Goal: Task Accomplishment & Management: Manage account settings

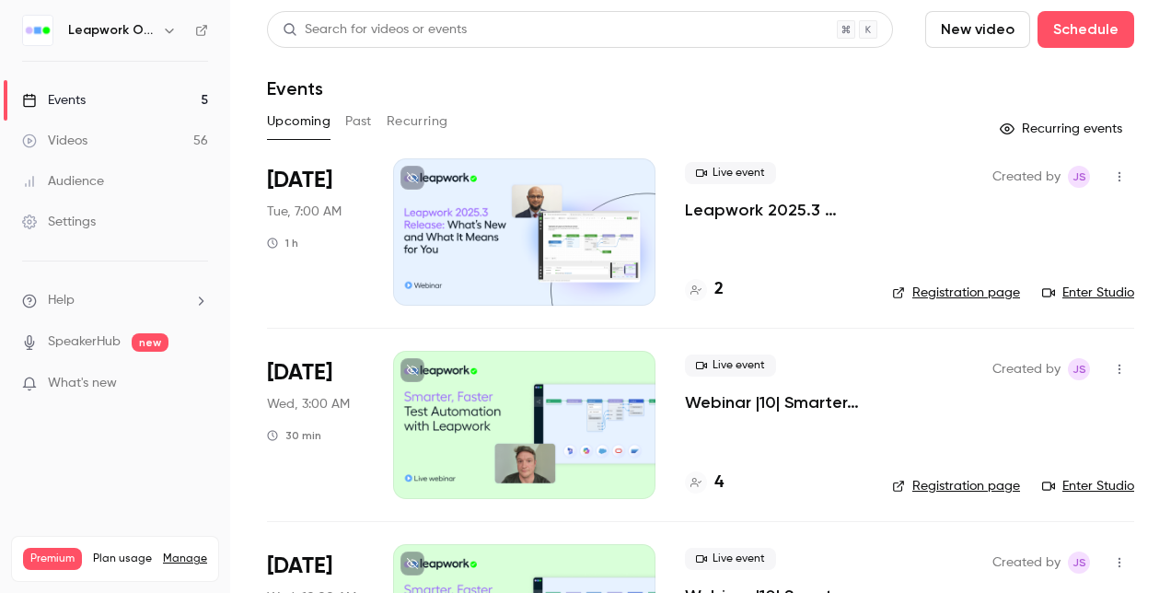
click at [352, 122] on button "Past" at bounding box center [358, 121] width 27 height 29
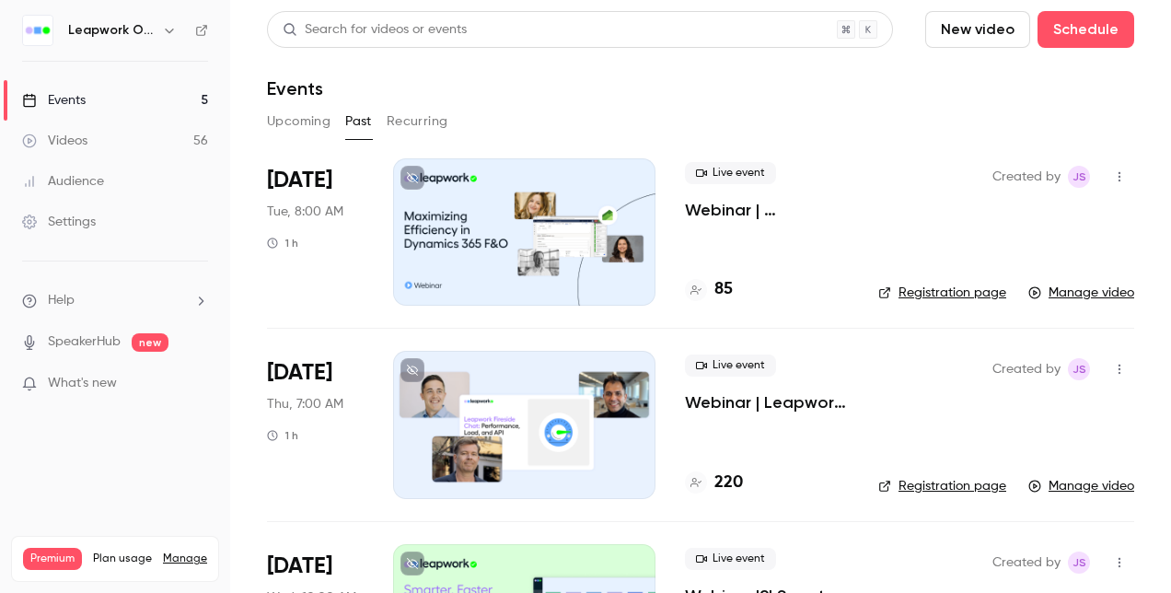
click at [562, 225] on div at bounding box center [524, 231] width 262 height 147
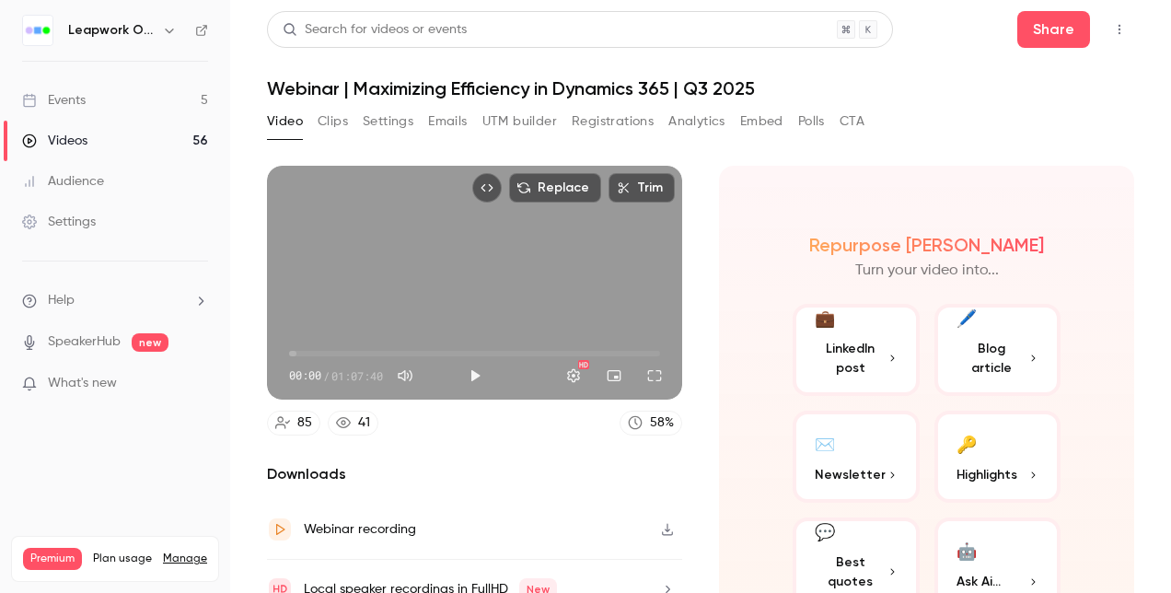
click at [626, 120] on button "Registrations" at bounding box center [613, 121] width 82 height 29
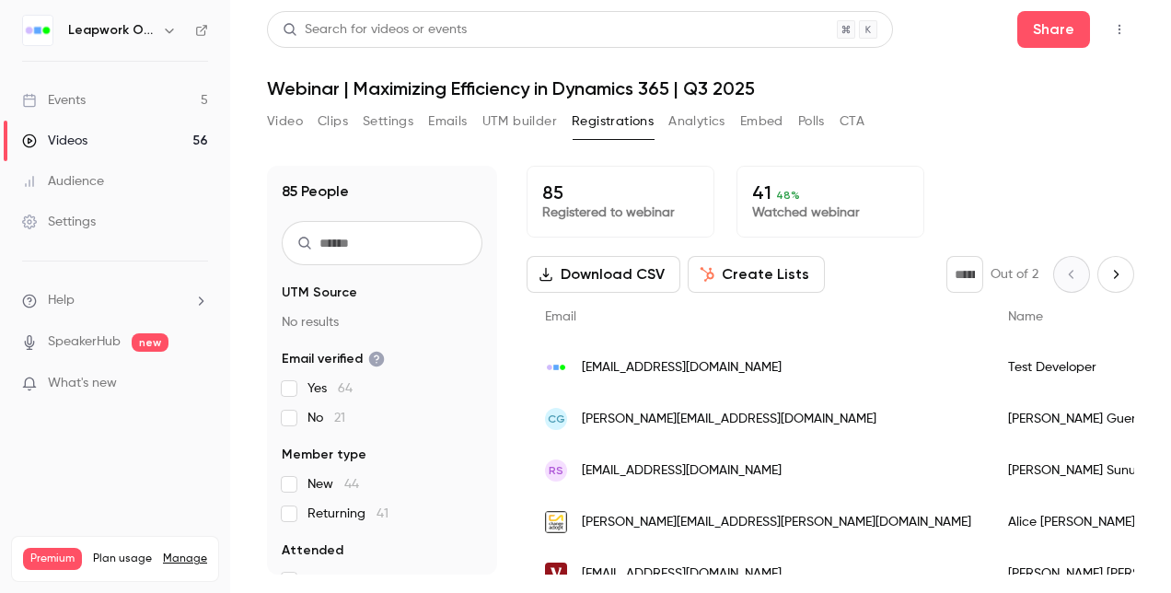
click at [810, 118] on button "Polls" at bounding box center [811, 121] width 27 height 29
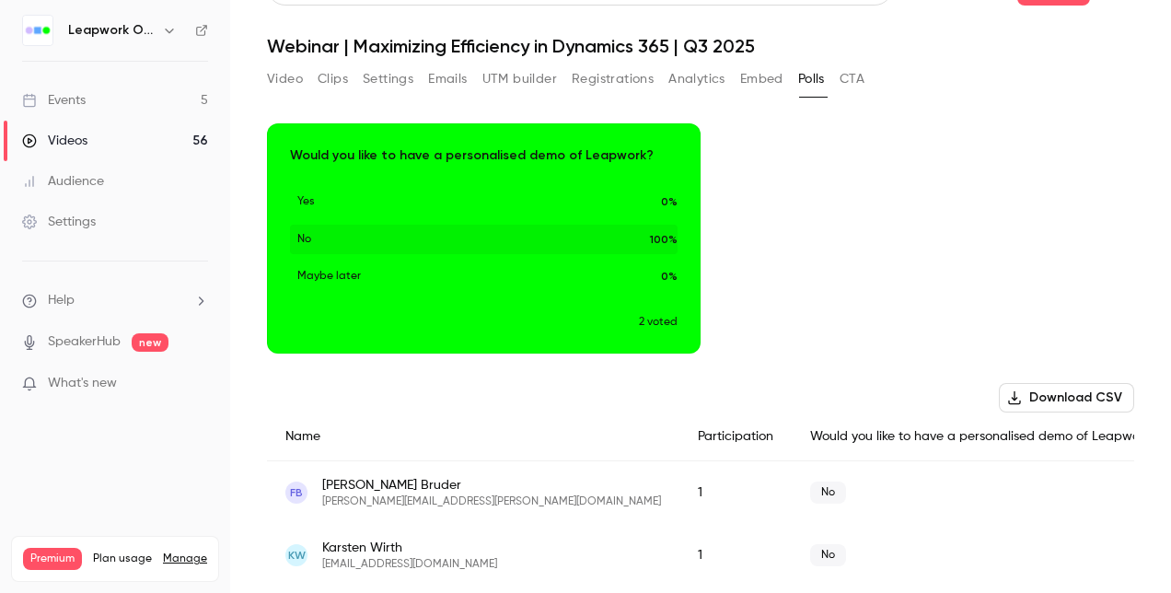
scroll to position [64, 0]
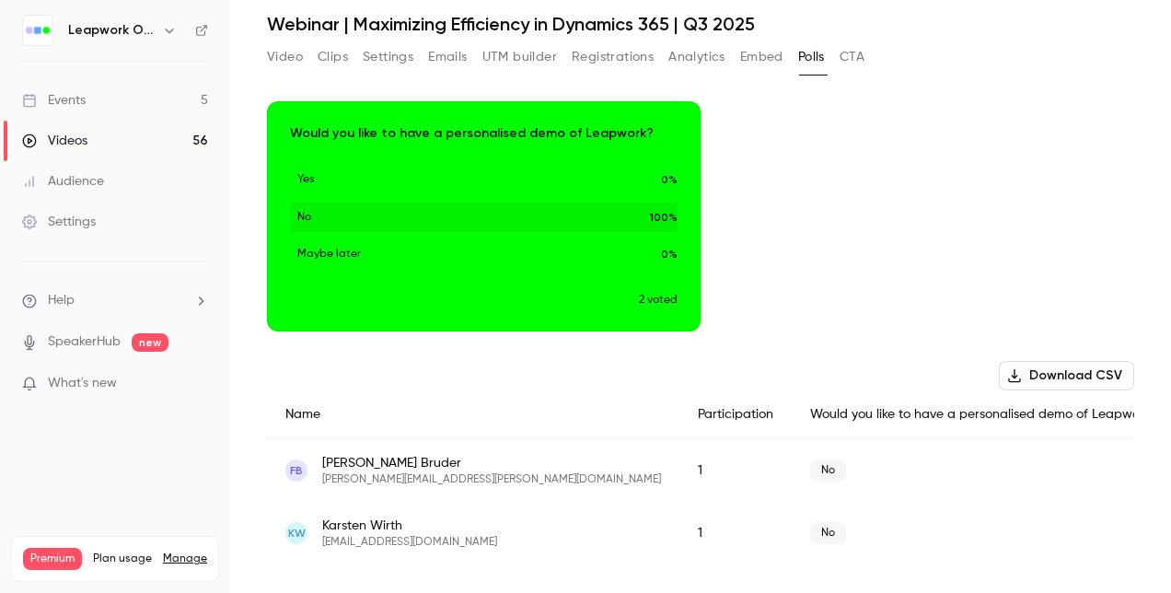
drag, startPoint x: 1033, startPoint y: 372, endPoint x: 825, endPoint y: 326, distance: 213.9
click at [831, 334] on div "Download image Would you like to have a personalised demo of Leapwork? Yes 0% N…" at bounding box center [700, 347] width 867 height 492
click at [1063, 373] on button "Download CSV" at bounding box center [1066, 375] width 135 height 29
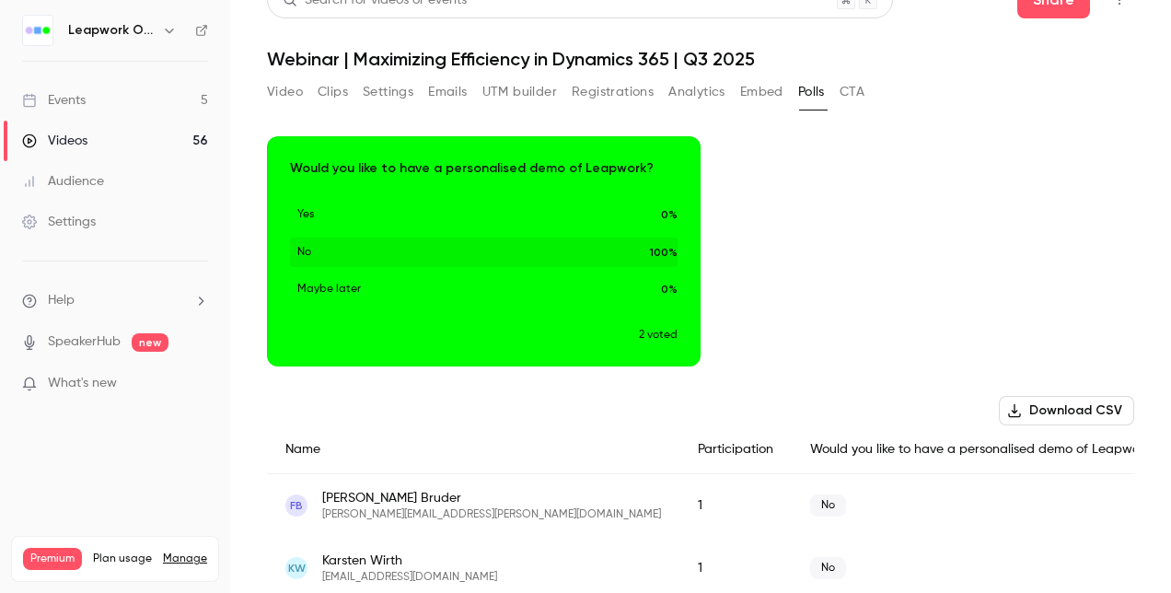
scroll to position [0, 0]
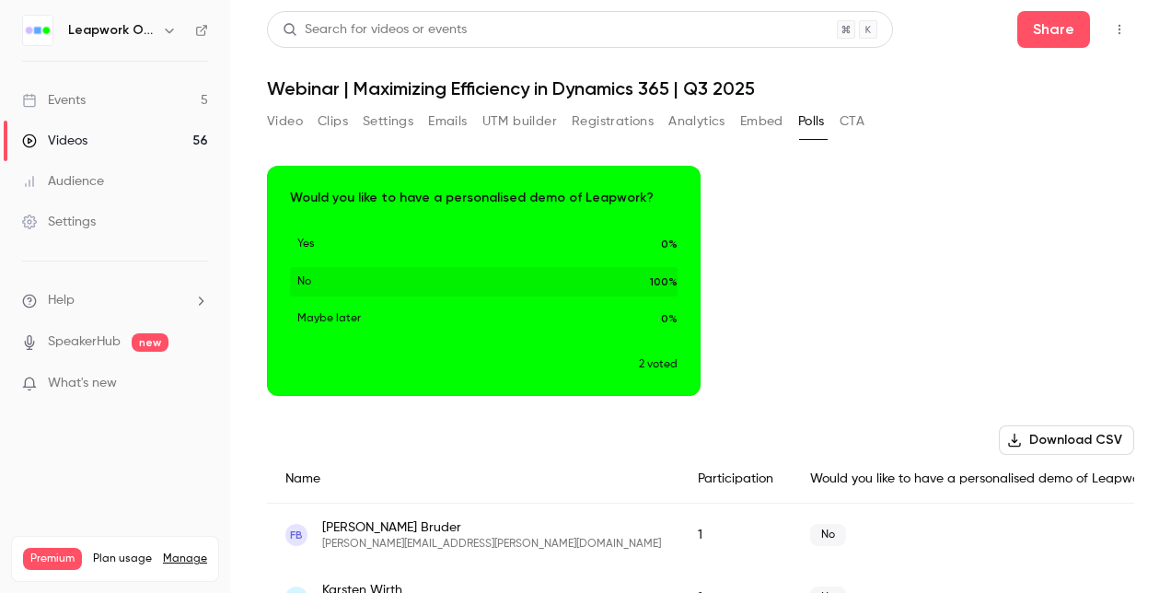
click at [633, 121] on button "Registrations" at bounding box center [613, 121] width 82 height 29
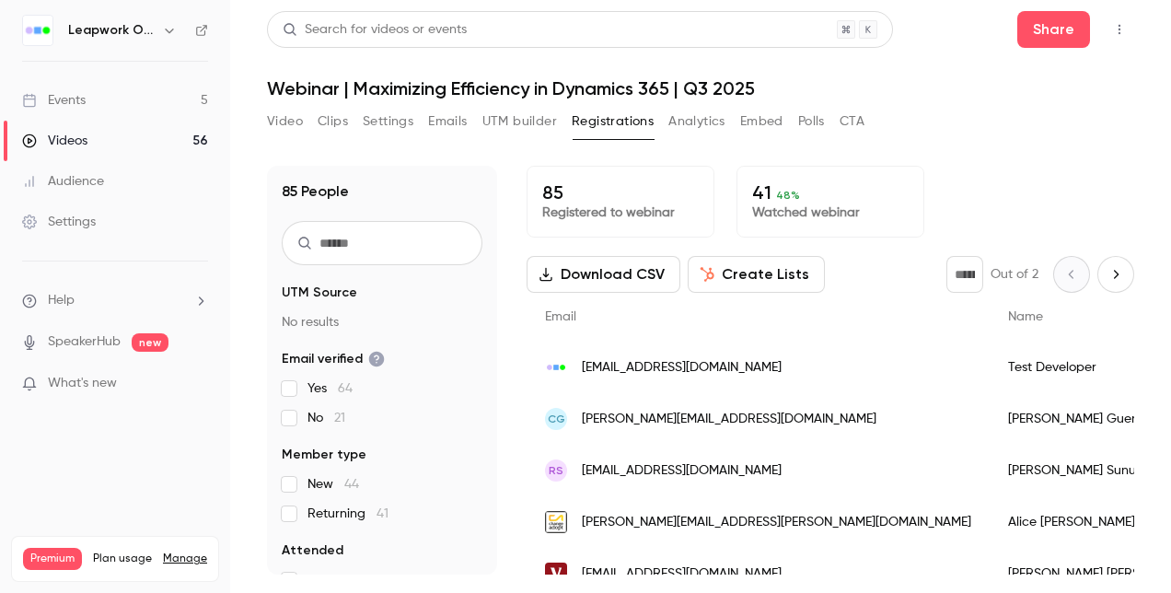
click at [665, 89] on h1 "Webinar | Maximizing Efficiency in Dynamics 365 | Q3 2025" at bounding box center [700, 88] width 867 height 22
click at [684, 88] on h1 "Webinar | Maximizing Efficiency in Dynamics 365 | Q3 2025" at bounding box center [700, 88] width 867 height 22
click at [390, 121] on button "Settings" at bounding box center [388, 121] width 51 height 29
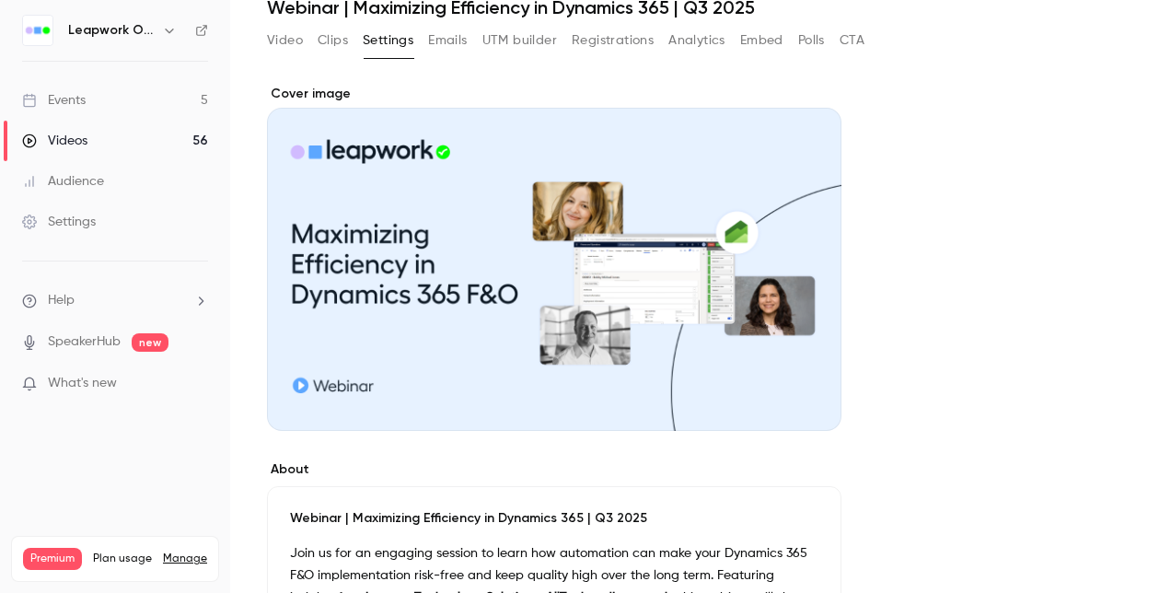
scroll to position [173, 0]
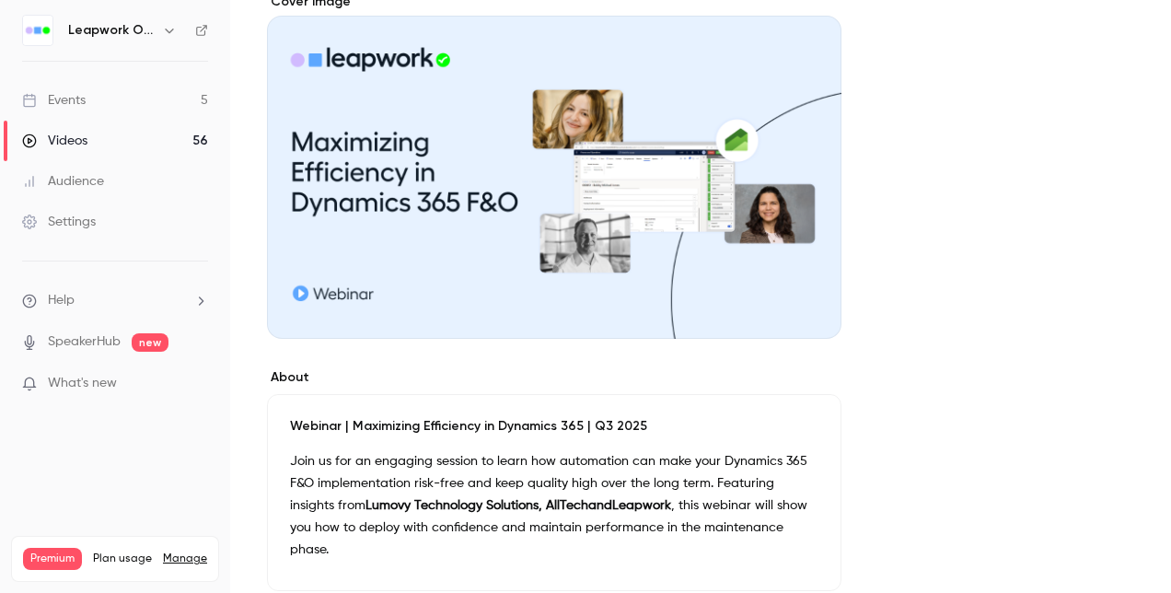
click at [447, 426] on p "Webinar | Maximizing Efficiency in Dynamics 365 | Q3 2025" at bounding box center [554, 426] width 528 height 18
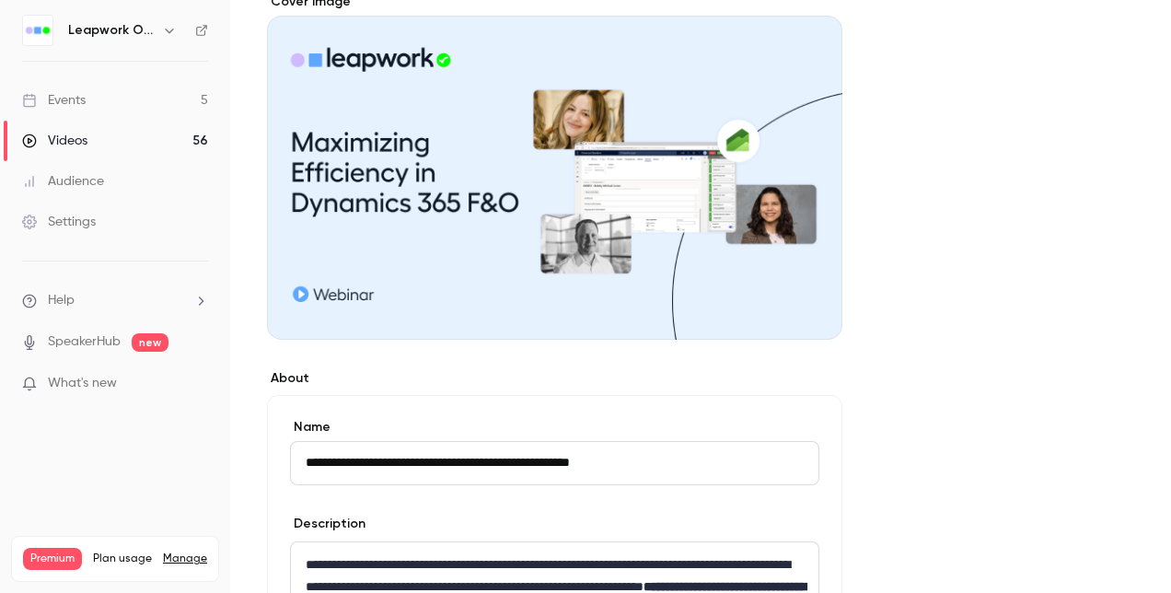
click at [451, 466] on input "**********" at bounding box center [554, 463] width 529 height 44
click at [583, 460] on input "**********" at bounding box center [554, 463] width 529 height 44
click at [585, 460] on input "**********" at bounding box center [554, 463] width 529 height 44
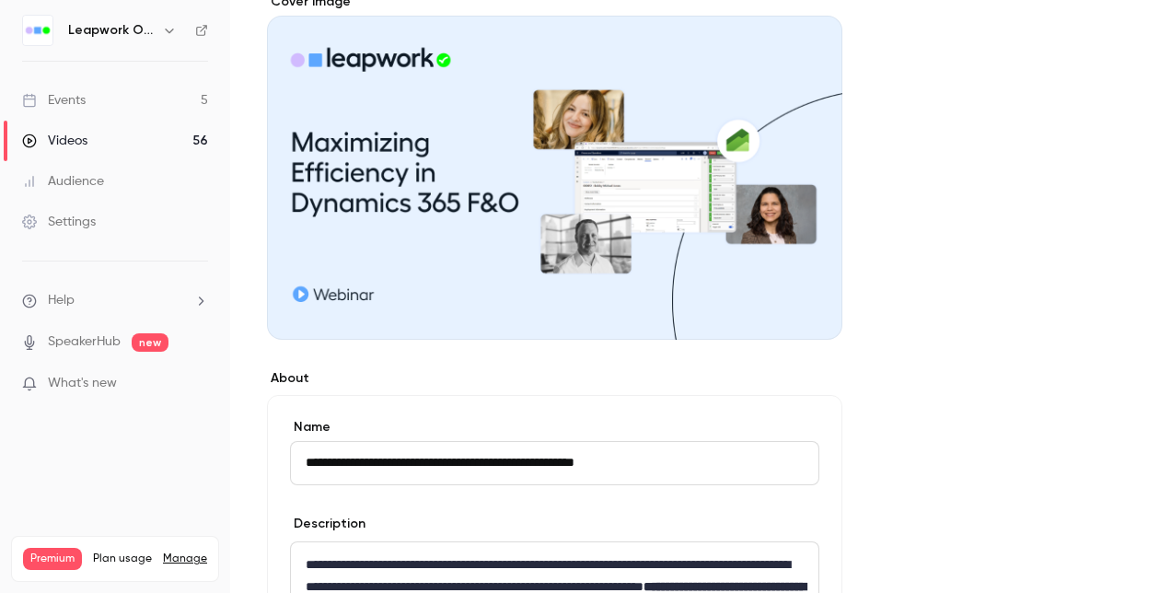
click at [550, 470] on input "**********" at bounding box center [554, 463] width 529 height 44
drag, startPoint x: 674, startPoint y: 464, endPoint x: 280, endPoint y: 480, distance: 394.2
click at [212, 499] on div "**********" at bounding box center [585, 296] width 1171 height 593
type input "**********"
click at [715, 430] on div "**********" at bounding box center [554, 451] width 529 height 67
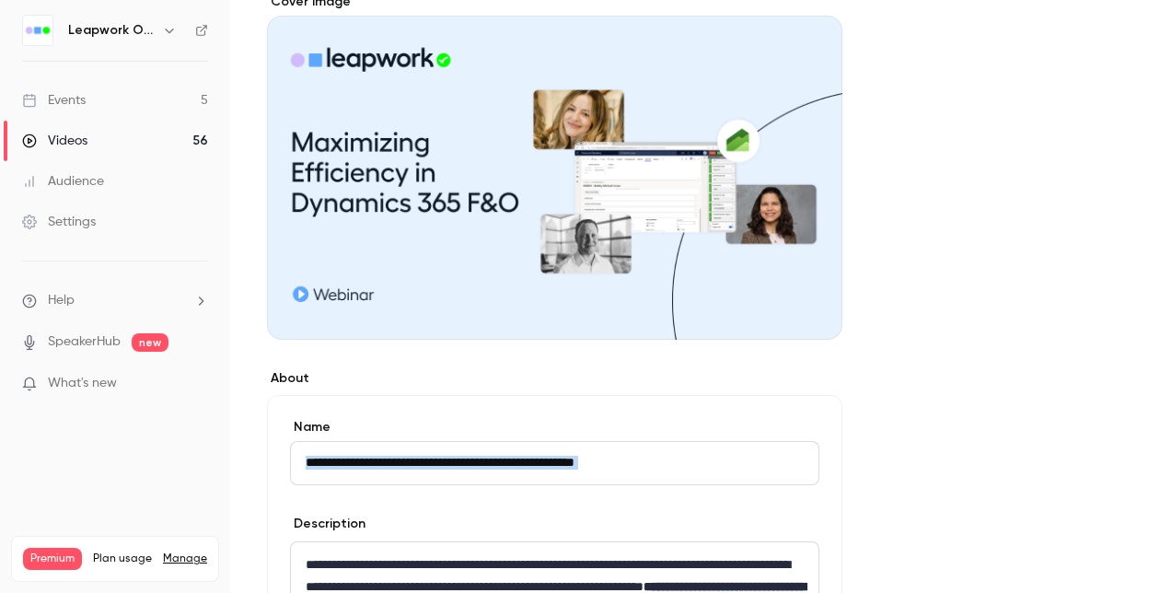
drag, startPoint x: 715, startPoint y: 430, endPoint x: 600, endPoint y: 431, distance: 115.0
click at [600, 431] on label "Name" at bounding box center [554, 427] width 529 height 18
click at [600, 441] on input "**********" at bounding box center [554, 463] width 529 height 44
drag, startPoint x: 501, startPoint y: 421, endPoint x: 445, endPoint y: 414, distance: 55.7
click at [494, 421] on label "Name" at bounding box center [554, 427] width 529 height 18
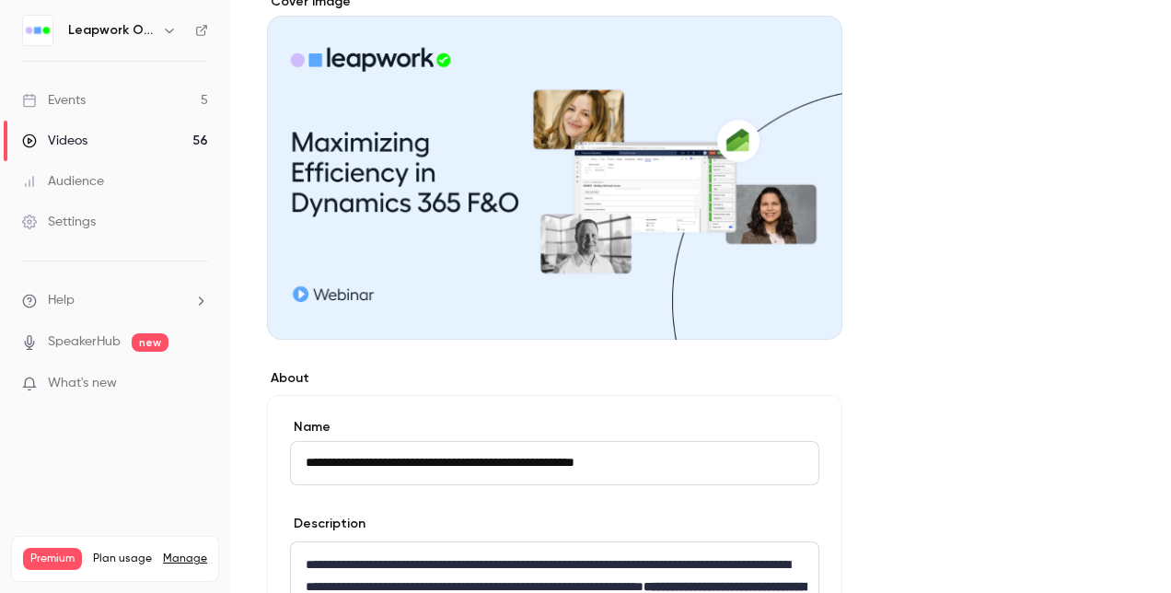
click at [494, 441] on input "**********" at bounding box center [554, 463] width 529 height 44
click at [525, 509] on form "**********" at bounding box center [554, 594] width 529 height 353
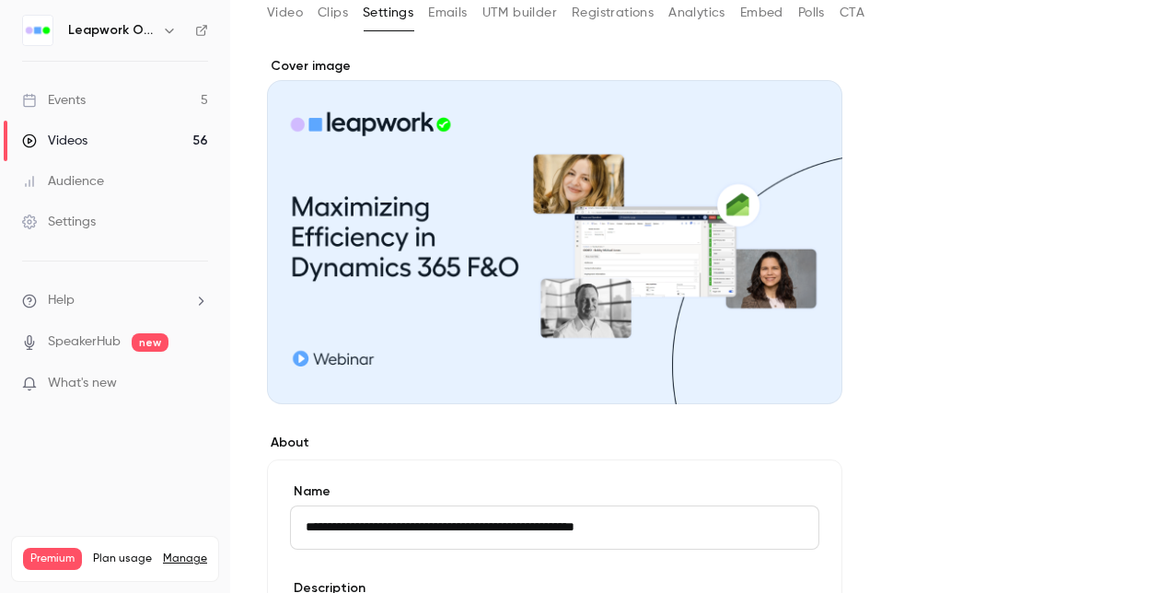
scroll to position [0, 0]
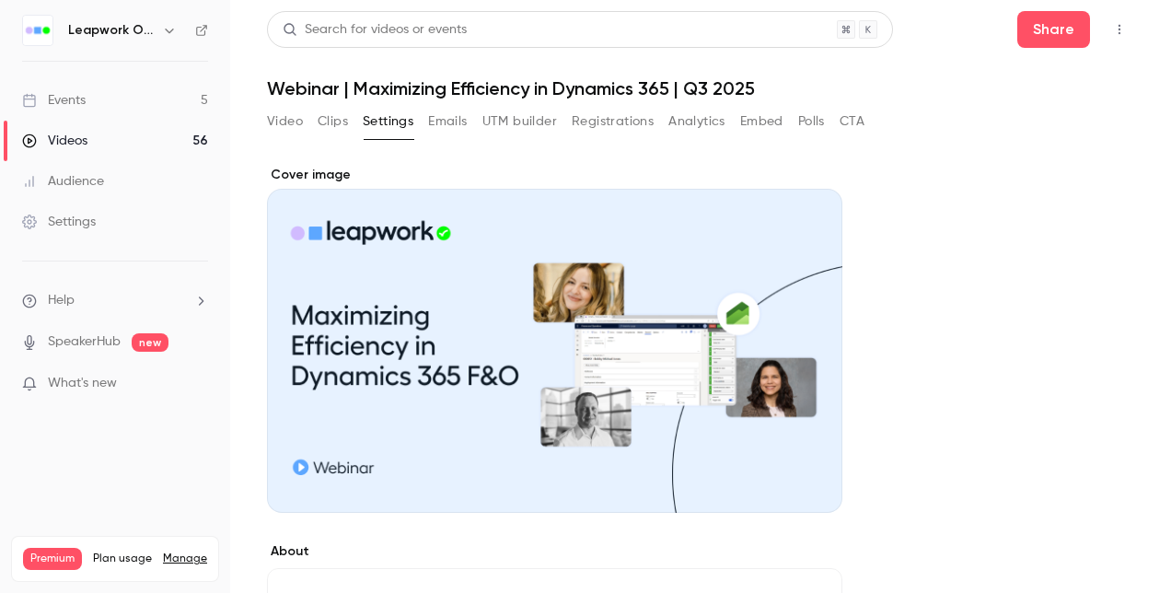
click at [111, 98] on link "Events 5" at bounding box center [115, 100] width 230 height 40
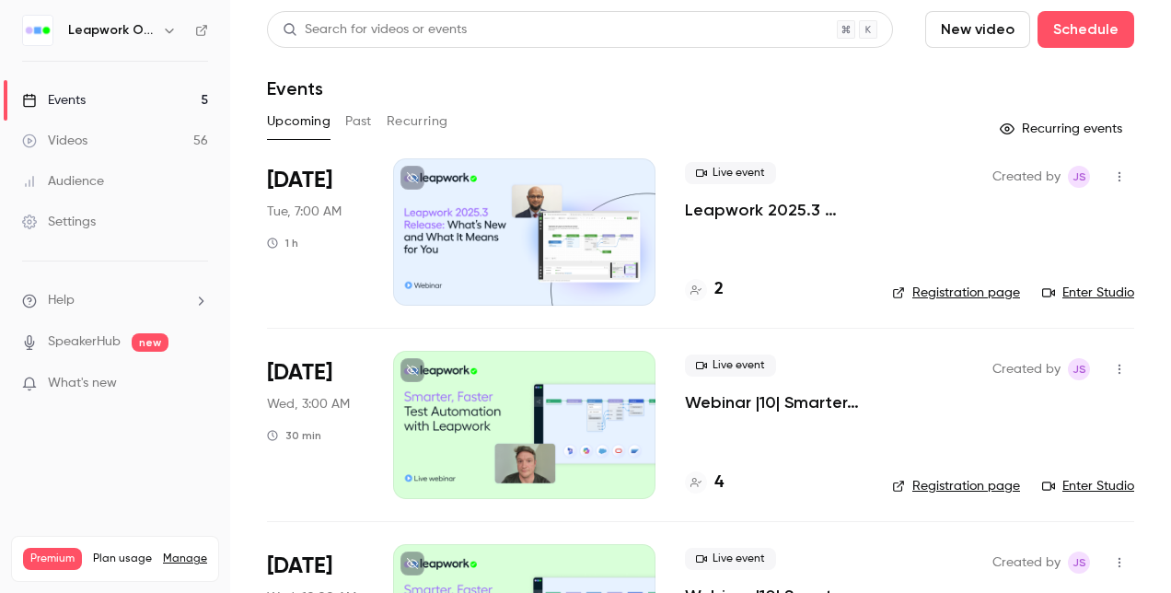
click at [359, 119] on button "Past" at bounding box center [358, 121] width 27 height 29
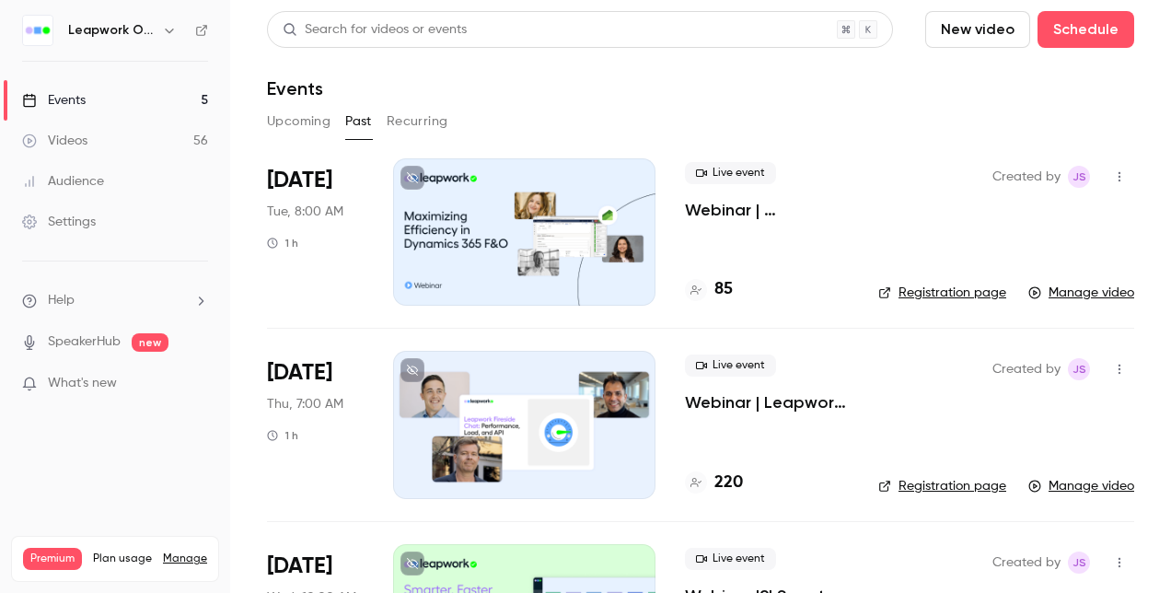
click at [481, 241] on div at bounding box center [524, 231] width 262 height 147
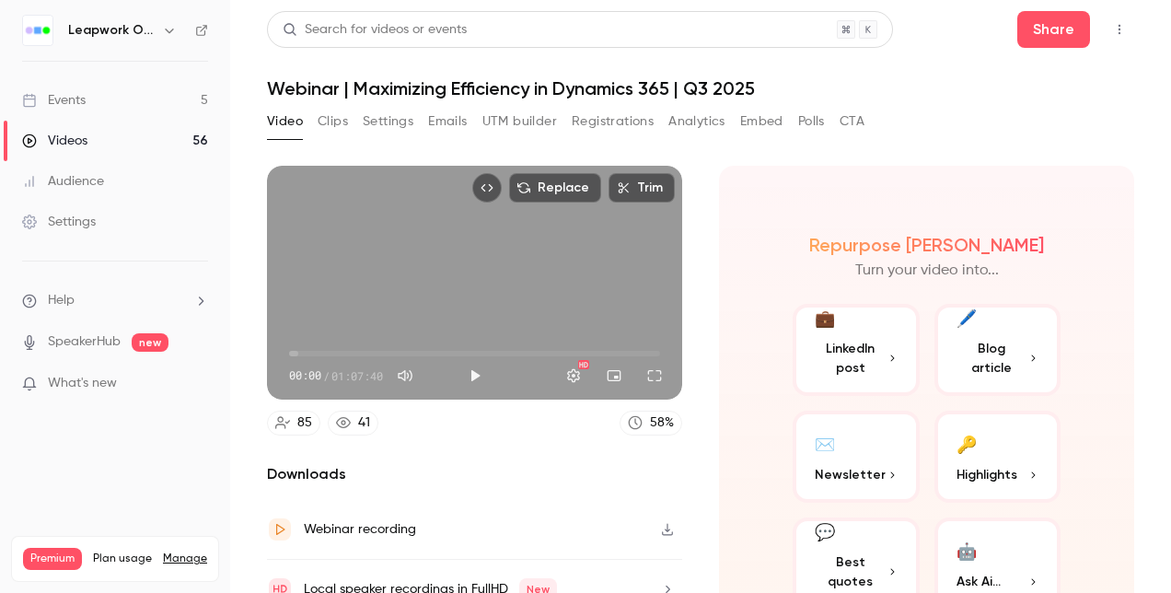
click at [708, 118] on button "Analytics" at bounding box center [696, 121] width 57 height 29
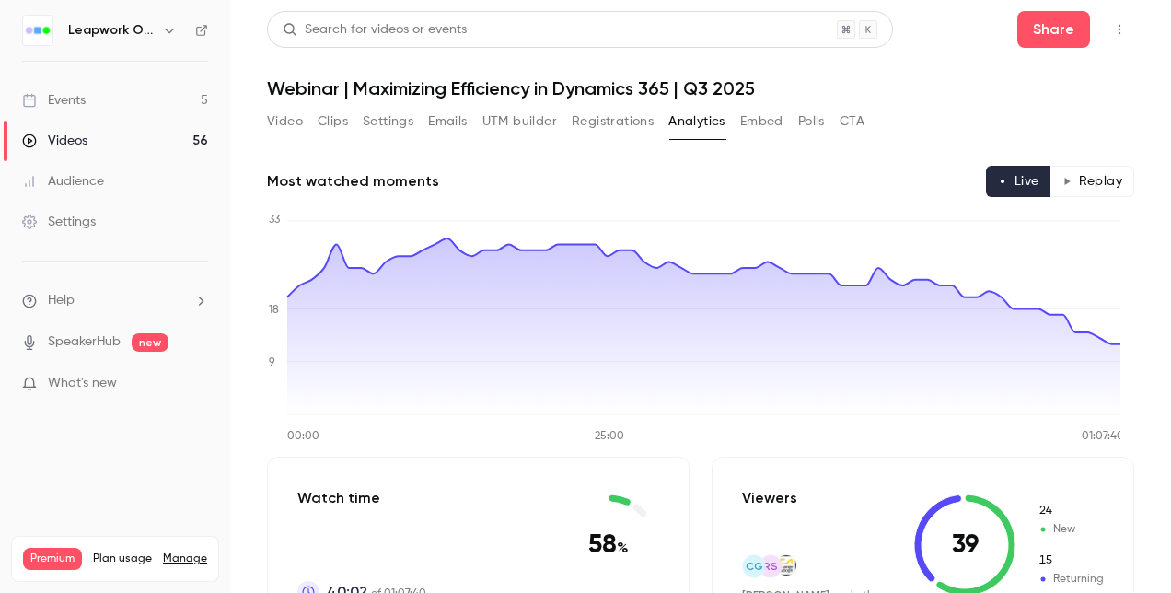
click at [595, 120] on button "Registrations" at bounding box center [613, 121] width 82 height 29
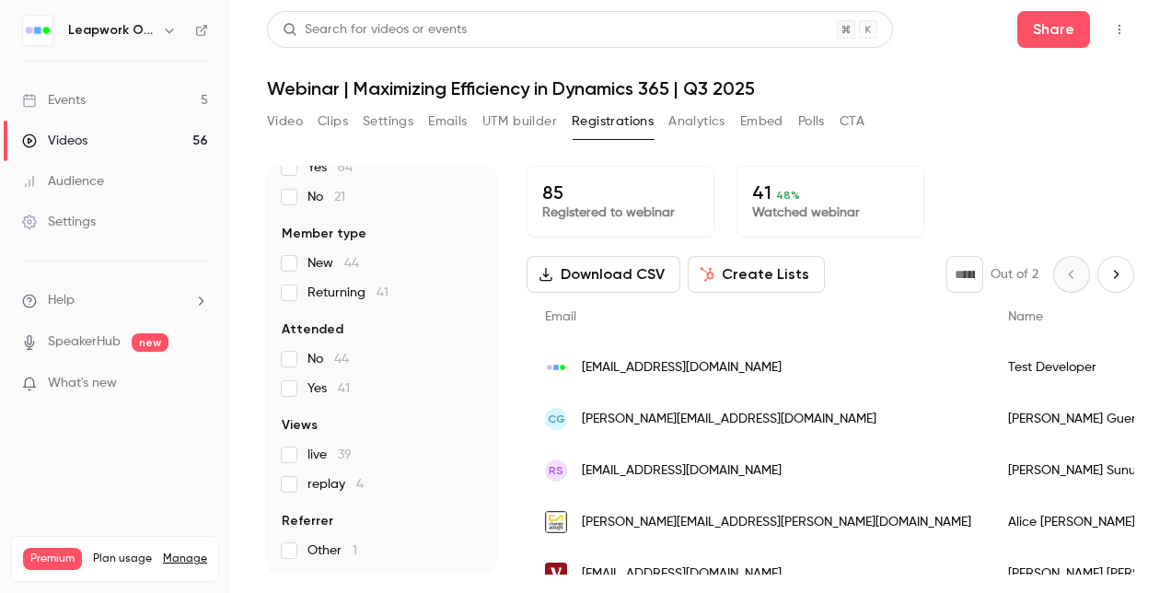
click at [336, 116] on button "Clips" at bounding box center [333, 121] width 30 height 29
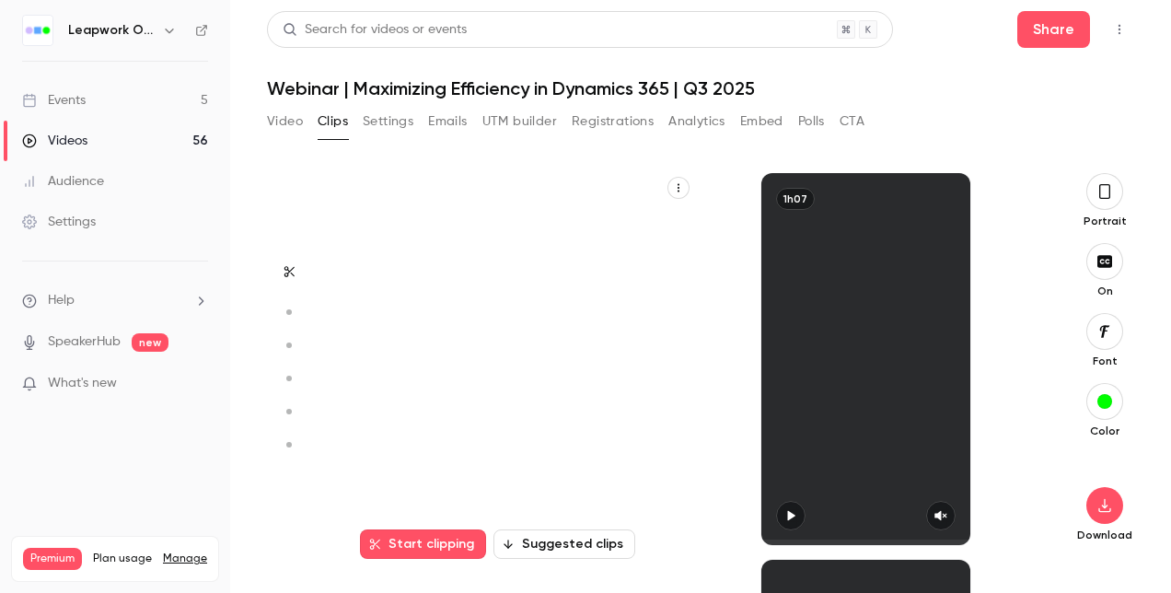
click at [394, 118] on button "Settings" at bounding box center [388, 121] width 51 height 29
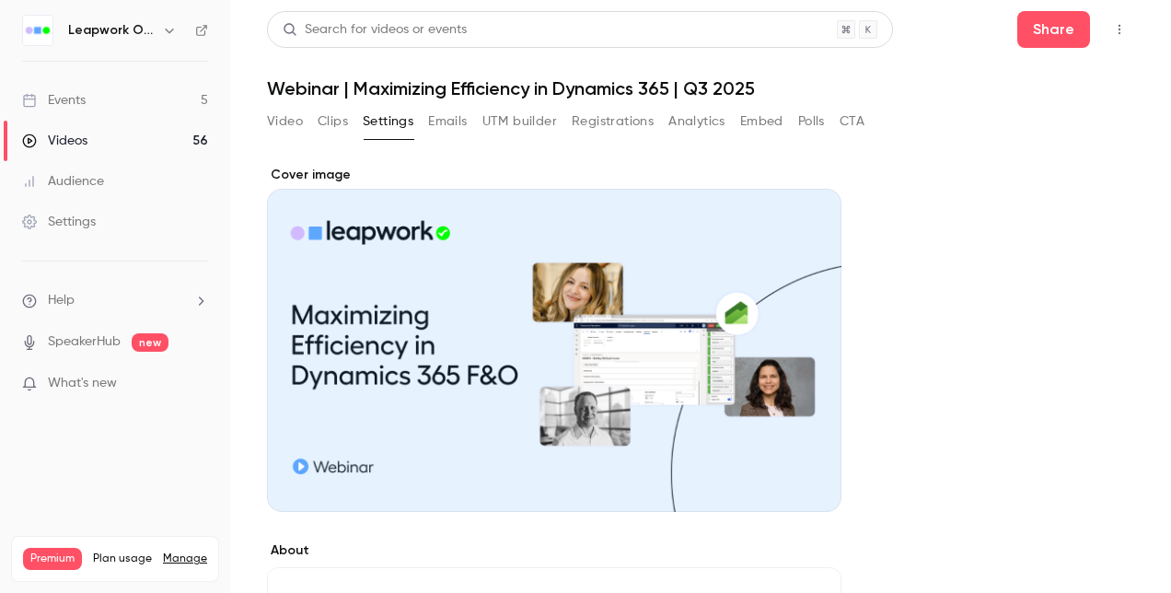
click at [455, 122] on button "Emails" at bounding box center [447, 121] width 39 height 29
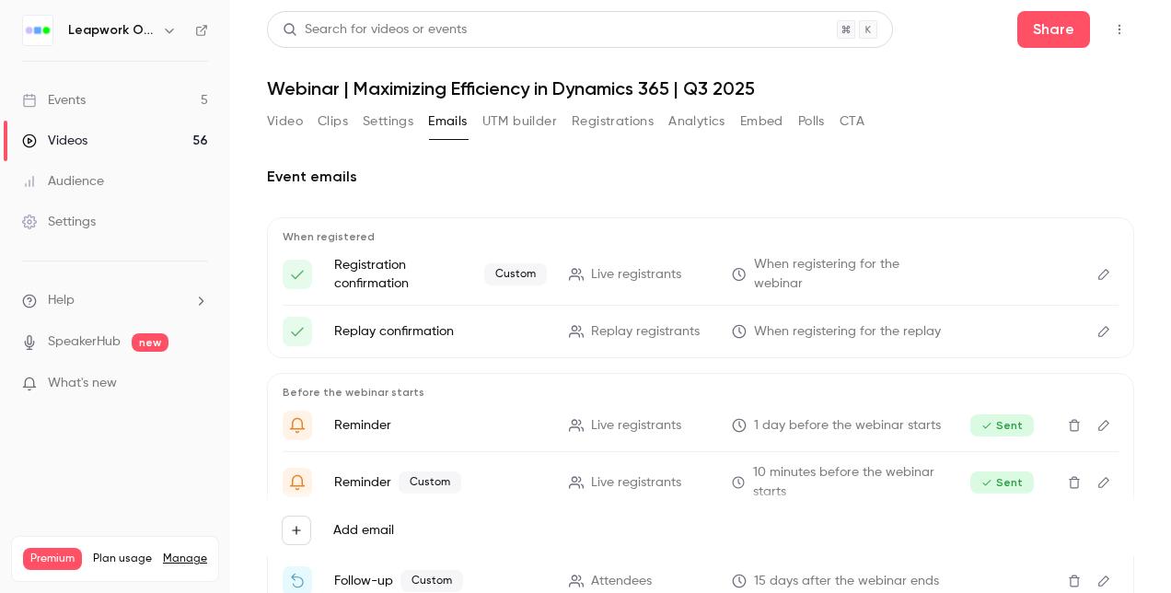
click at [532, 119] on button "UTM builder" at bounding box center [519, 121] width 75 height 29
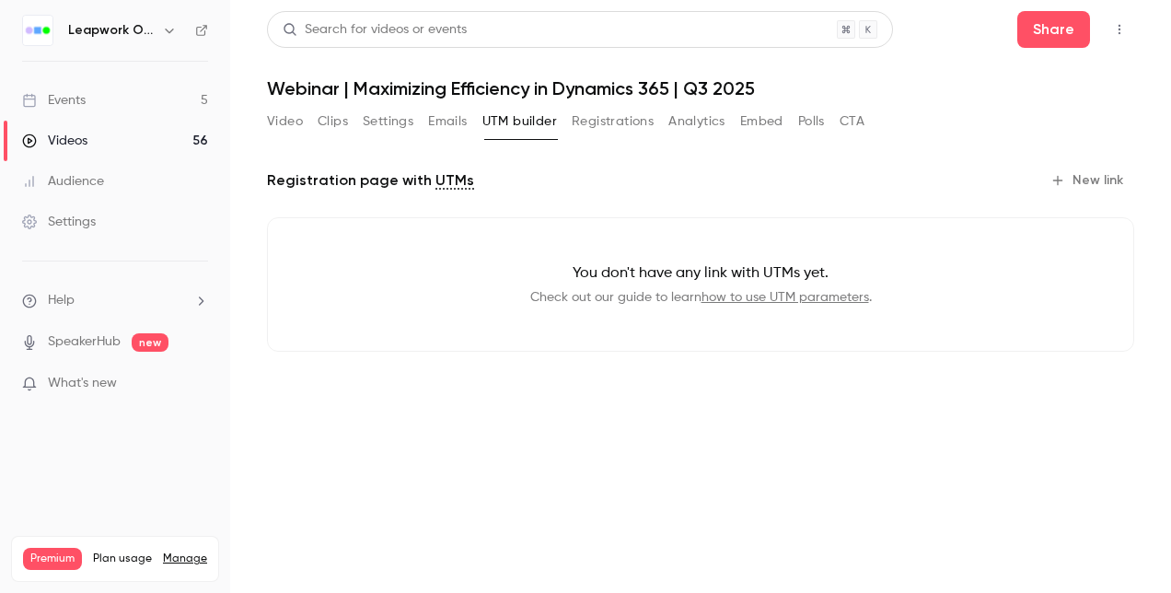
click at [611, 118] on button "Registrations" at bounding box center [613, 121] width 82 height 29
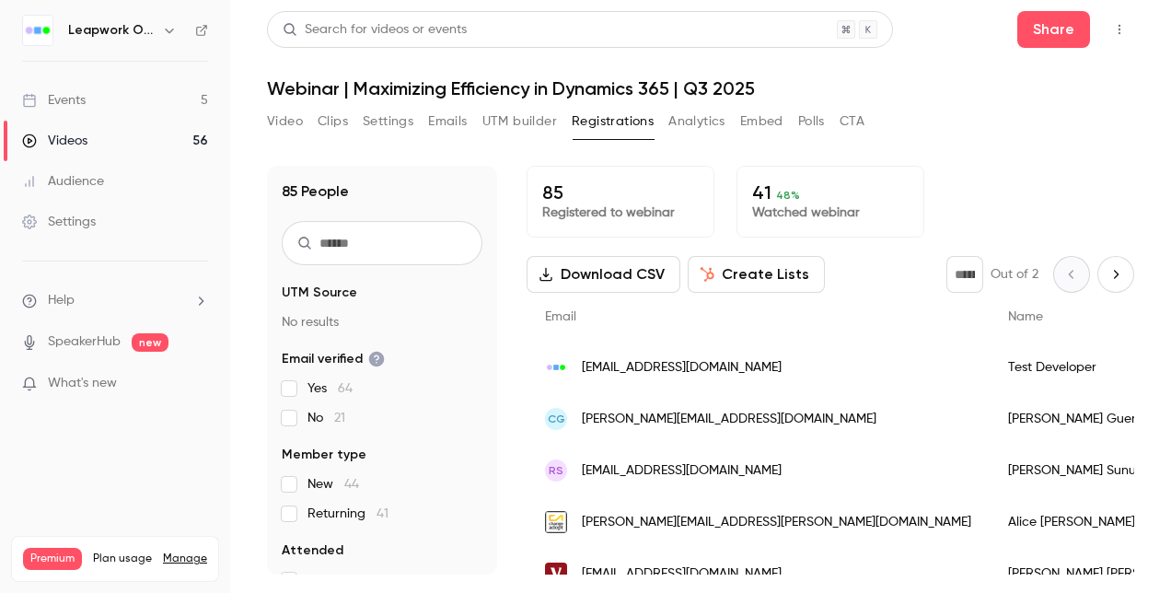
click at [734, 120] on div "Video Clips Settings Emails UTM builder Registrations Analytics Embed Polls CTA" at bounding box center [565, 121] width 597 height 29
drag, startPoint x: 758, startPoint y: 110, endPoint x: 758, endPoint y: 121, distance: 10.1
click at [758, 110] on button "Embed" at bounding box center [761, 121] width 43 height 29
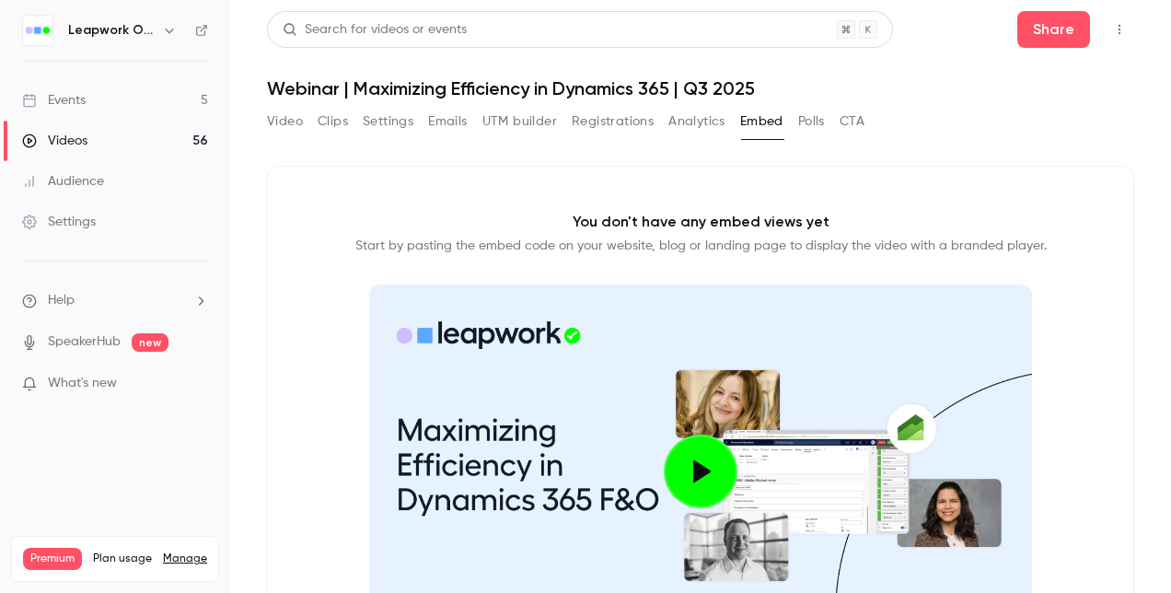
click at [701, 124] on button "Analytics" at bounding box center [696, 121] width 57 height 29
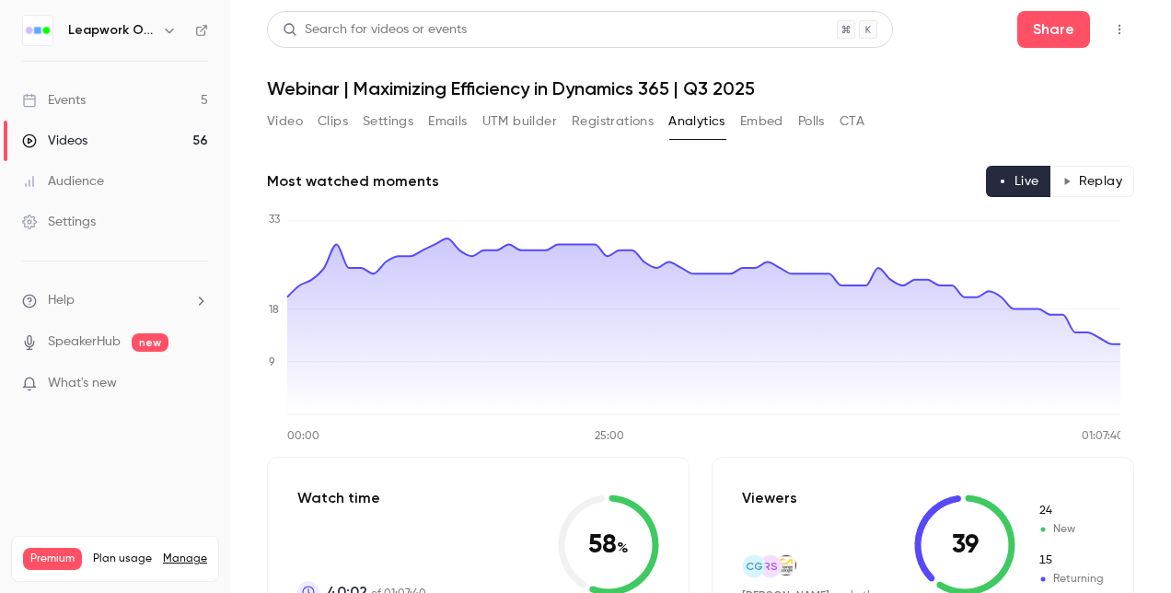
click at [802, 122] on button "Polls" at bounding box center [811, 121] width 27 height 29
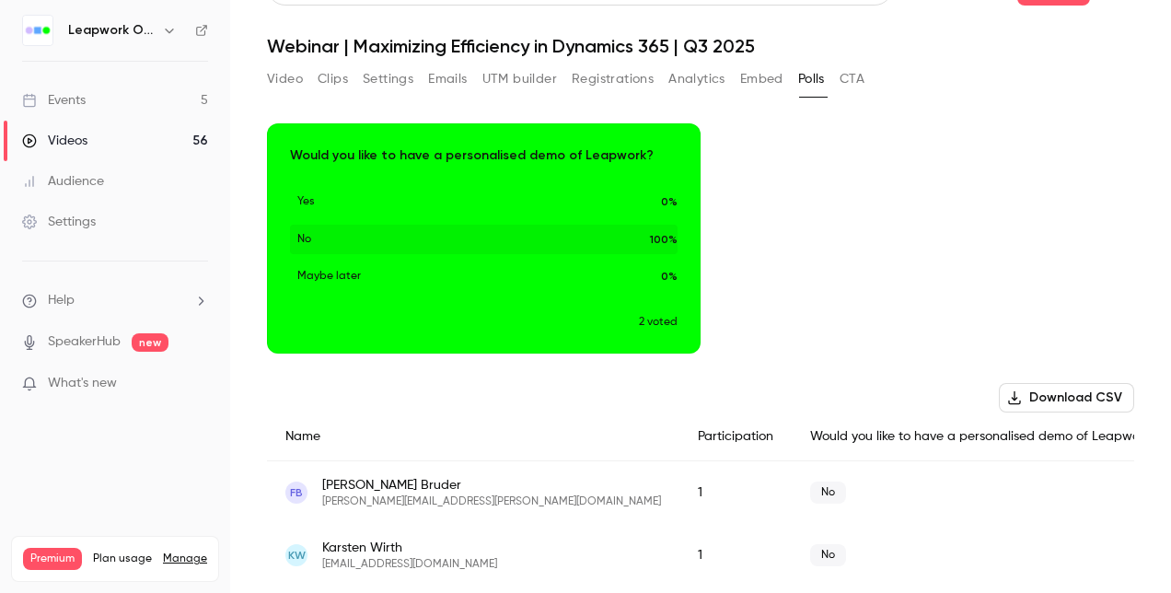
scroll to position [64, 0]
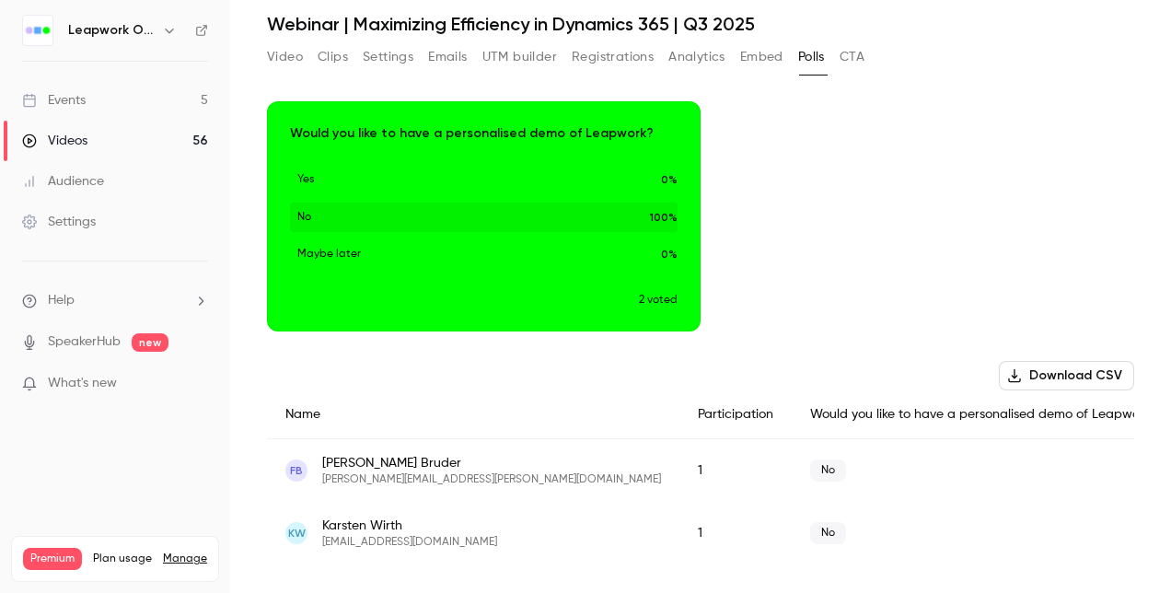
click at [861, 59] on button "CTA" at bounding box center [851, 56] width 25 height 29
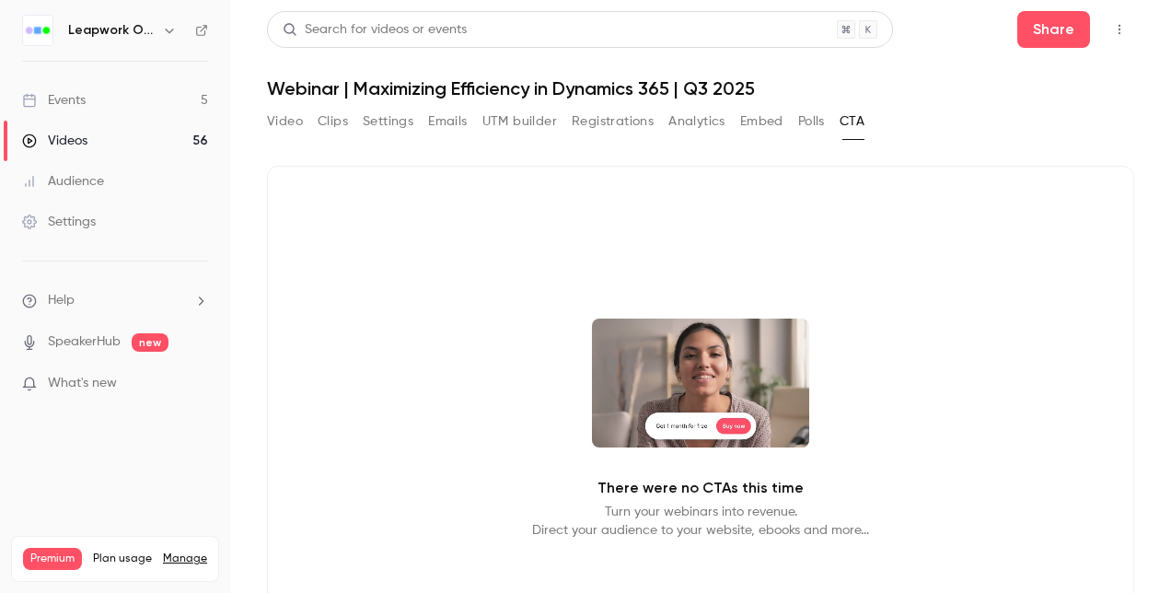
click at [813, 116] on button "Polls" at bounding box center [811, 121] width 27 height 29
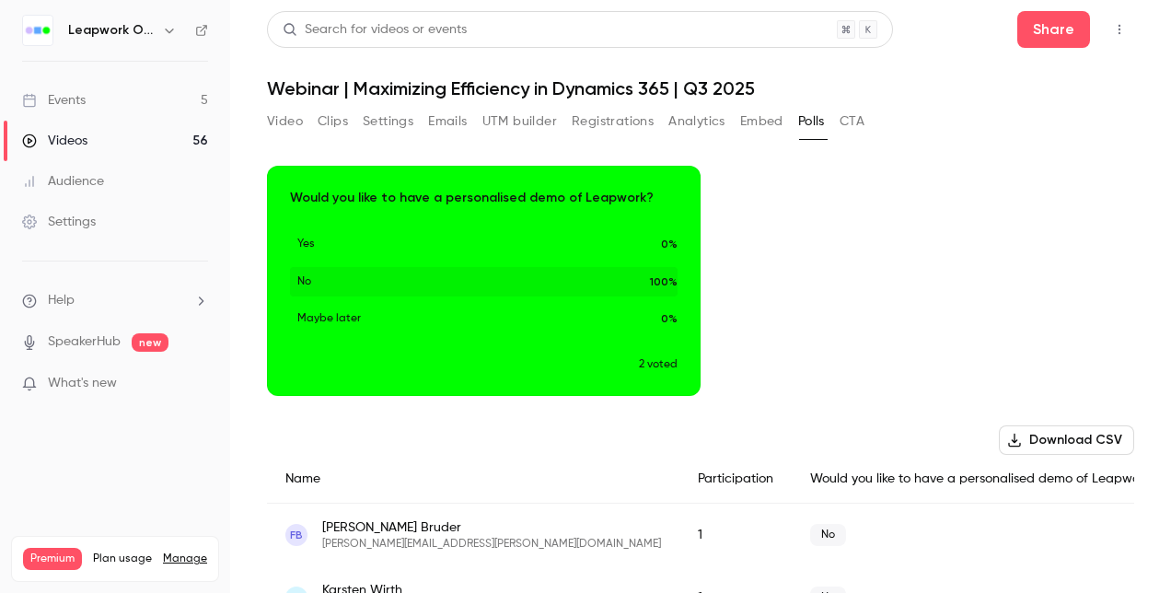
click at [374, 122] on button "Settings" at bounding box center [388, 121] width 51 height 29
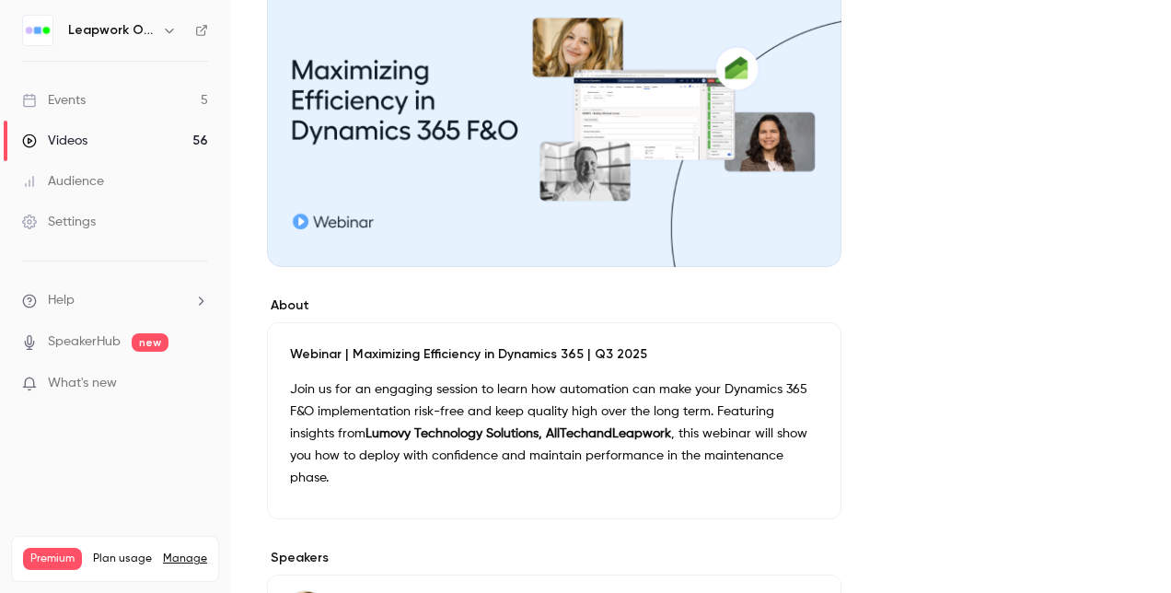
scroll to position [81, 0]
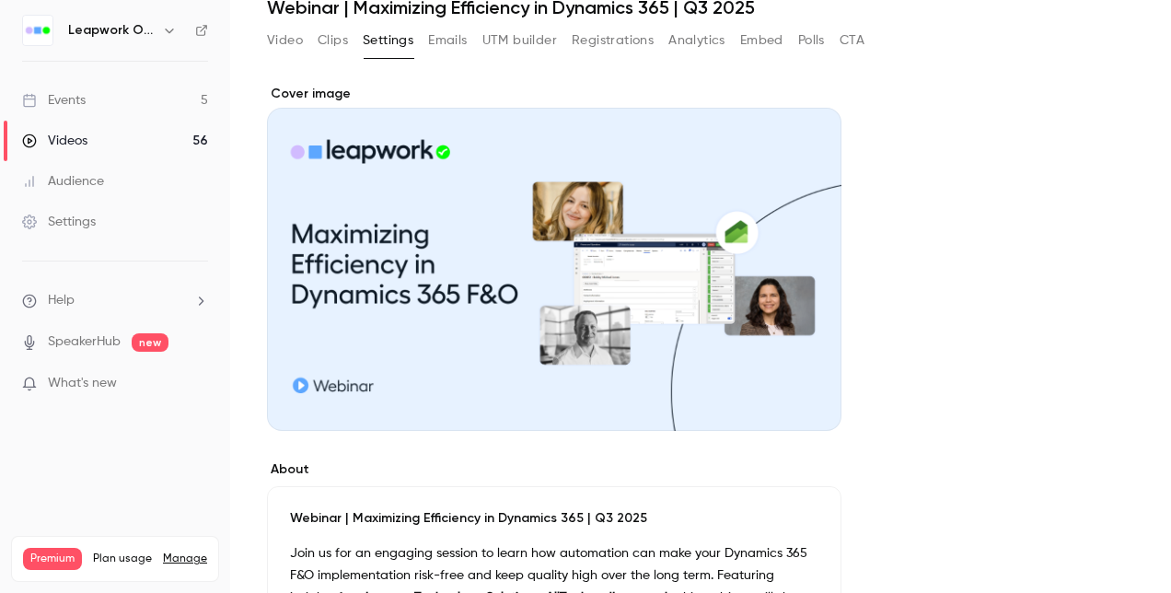
click at [605, 40] on button "Registrations" at bounding box center [613, 40] width 82 height 29
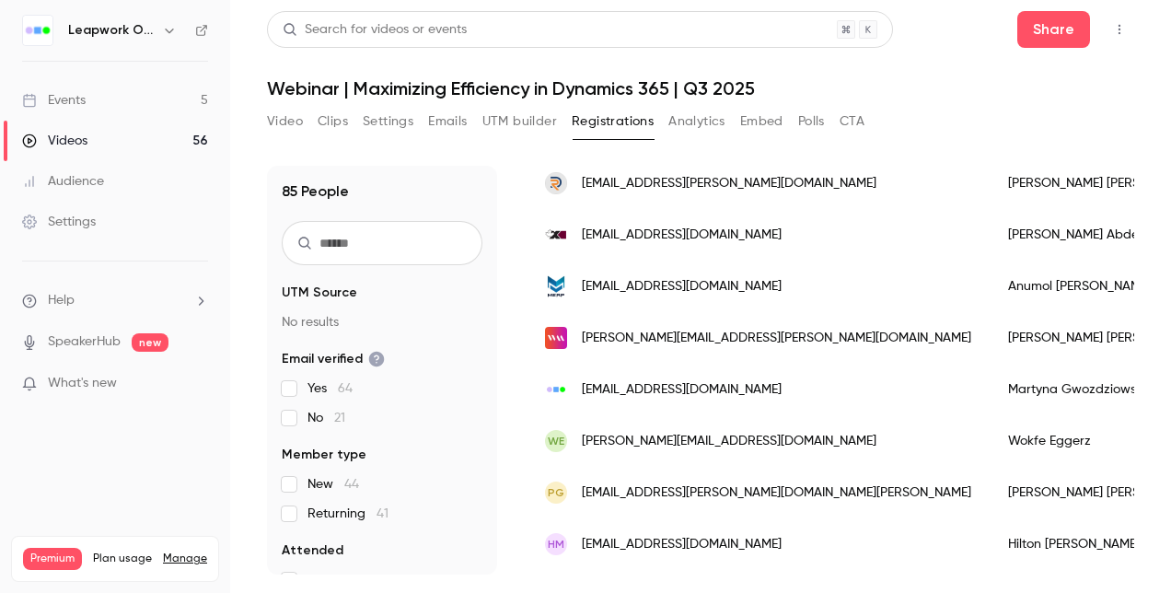
scroll to position [1012, 0]
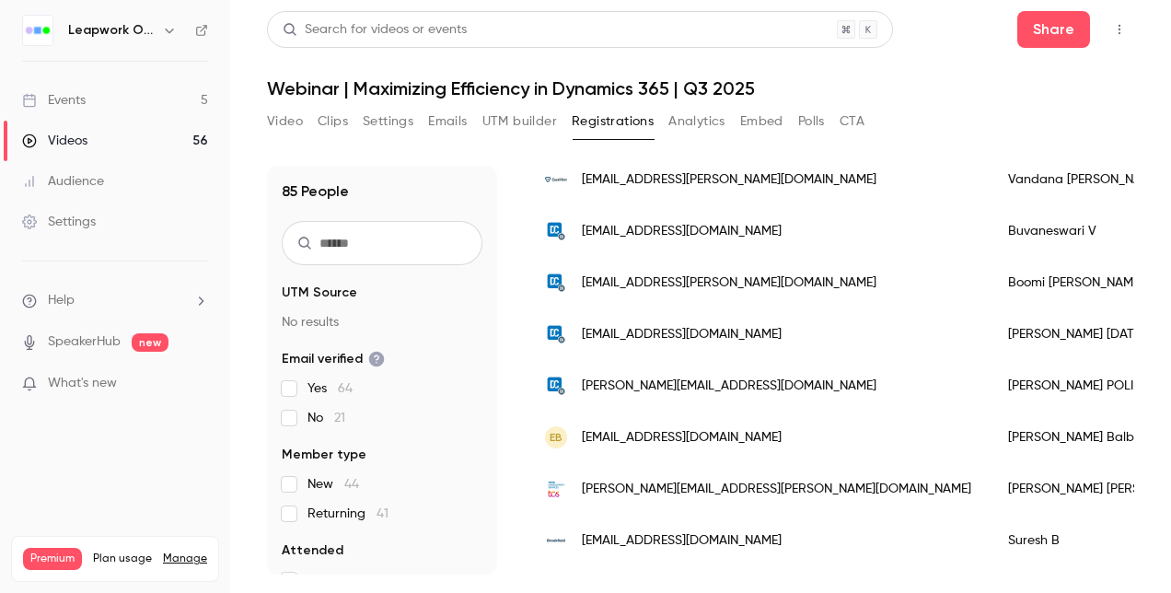
click at [289, 121] on button "Video" at bounding box center [285, 121] width 36 height 29
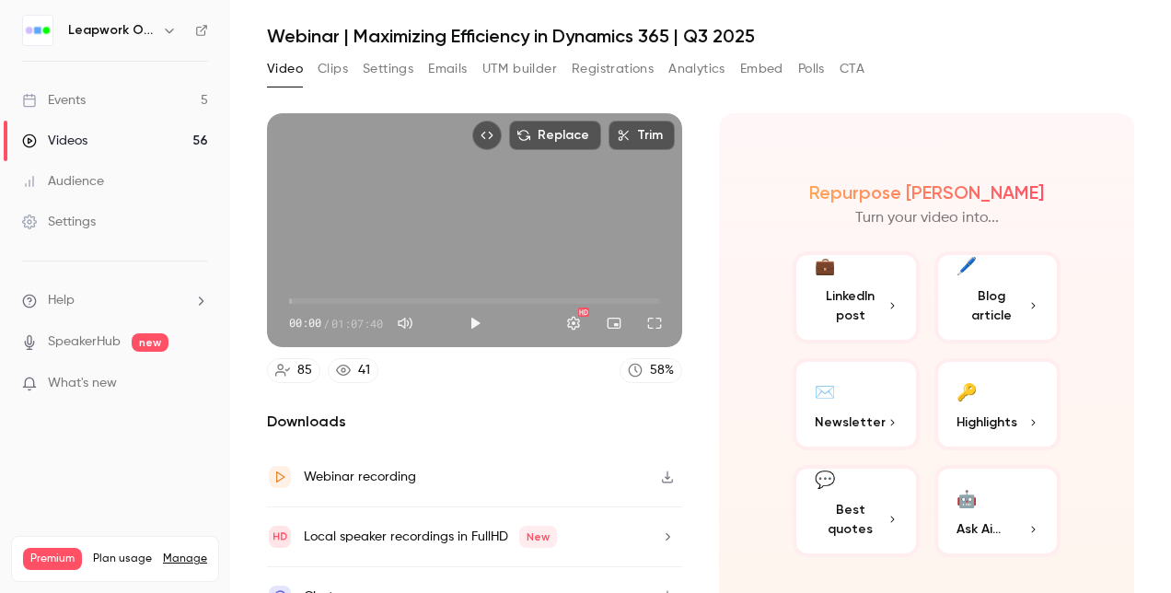
scroll to position [80, 0]
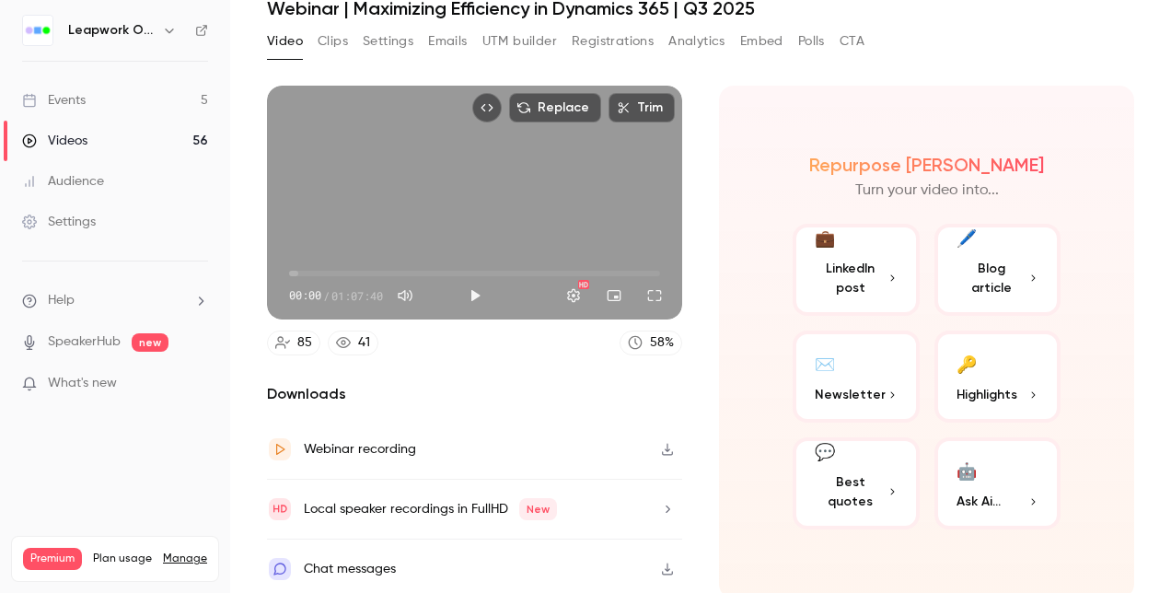
click at [341, 568] on div "Chat messages" at bounding box center [350, 569] width 92 height 22
click at [349, 561] on div "Chat messages" at bounding box center [350, 569] width 92 height 22
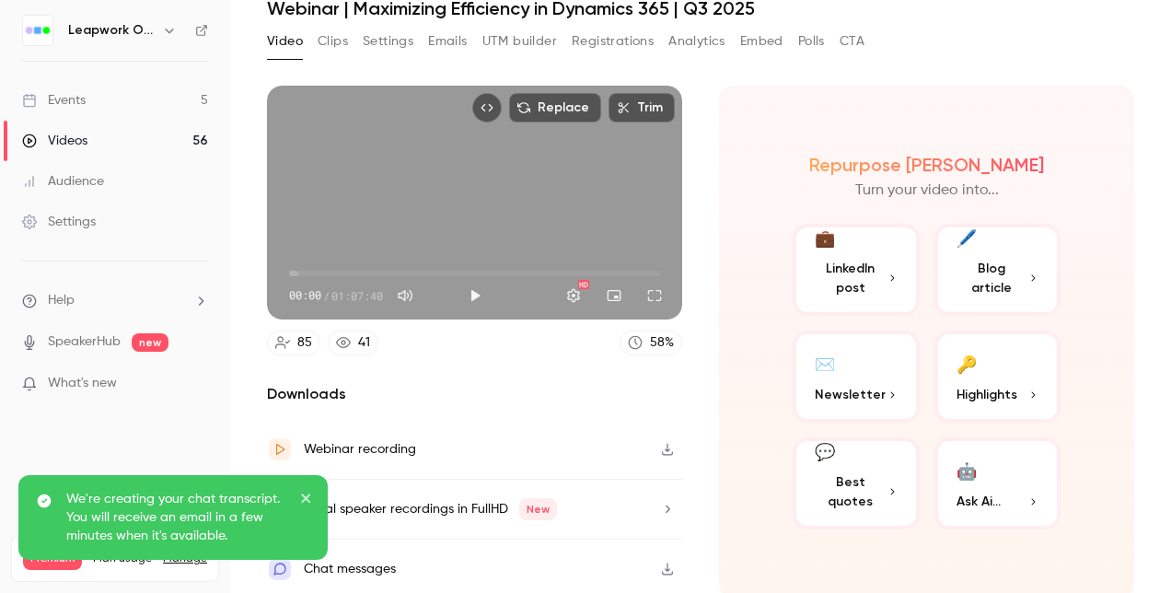
click at [300, 491] on div "We're creating your chat transcript. You will receive an email in a few minutes…" at bounding box center [172, 517] width 309 height 85
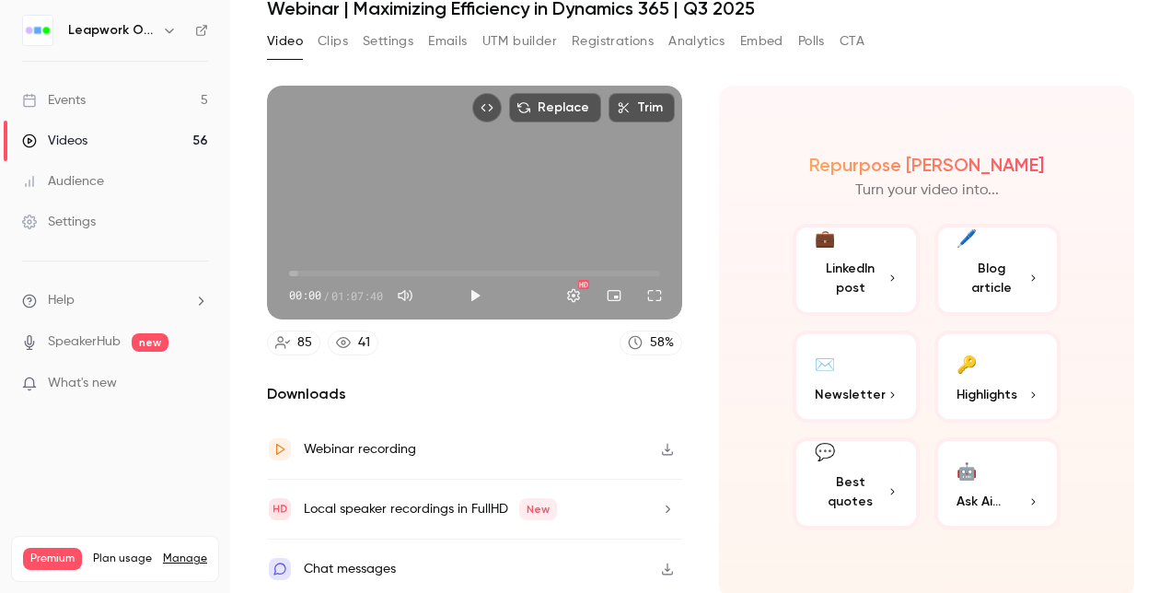
click at [403, 38] on button "Settings" at bounding box center [388, 41] width 51 height 29
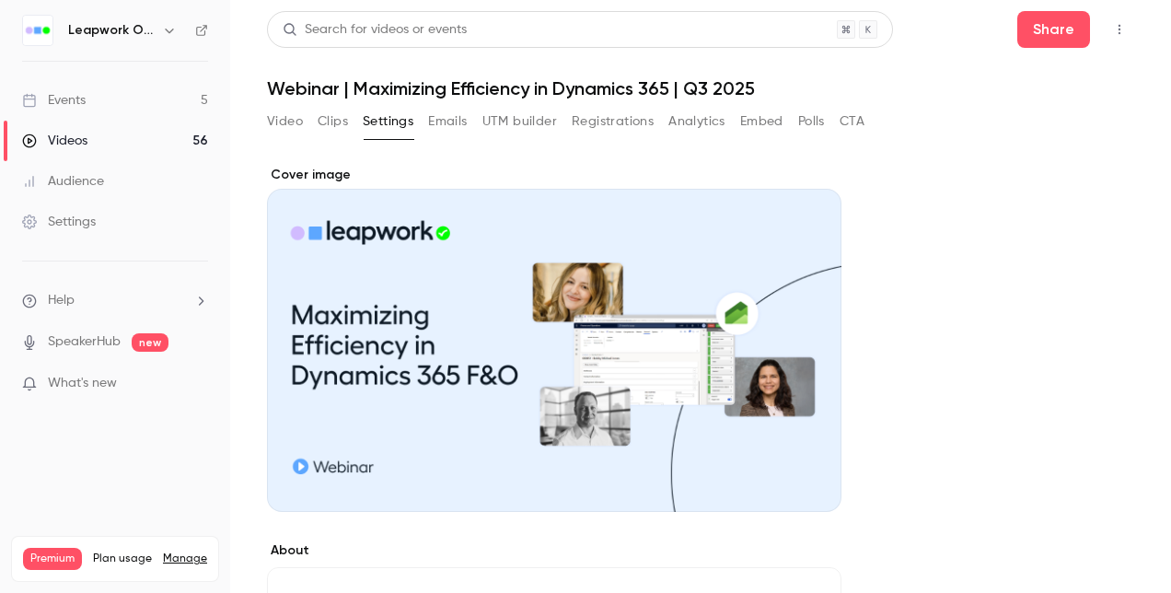
click at [696, 121] on button "Analytics" at bounding box center [696, 121] width 57 height 29
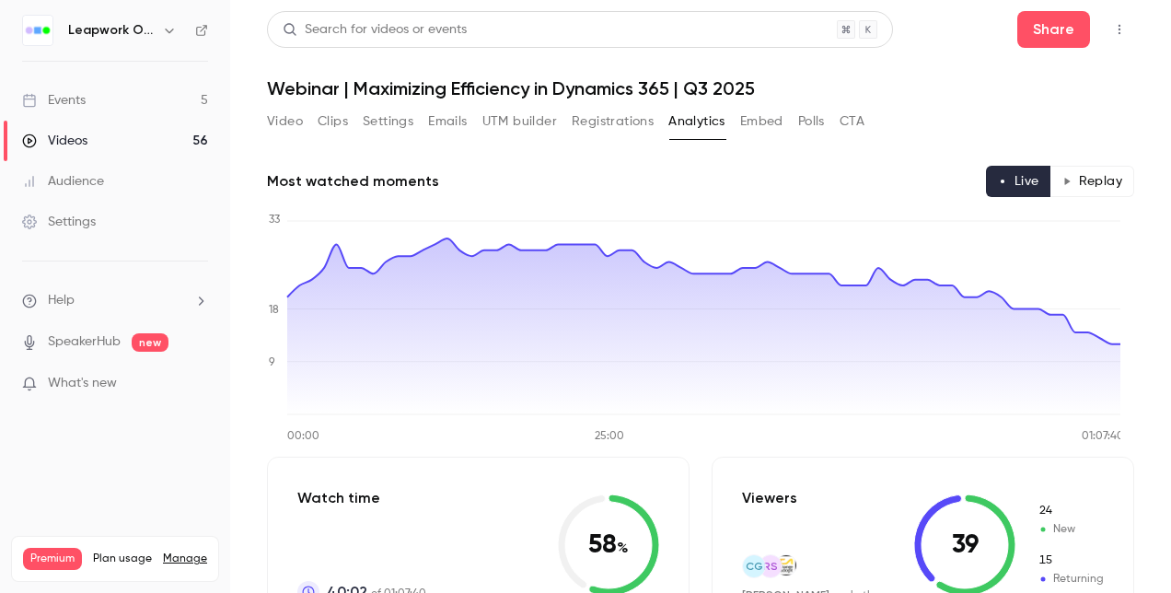
click at [629, 113] on button "Registrations" at bounding box center [613, 121] width 82 height 29
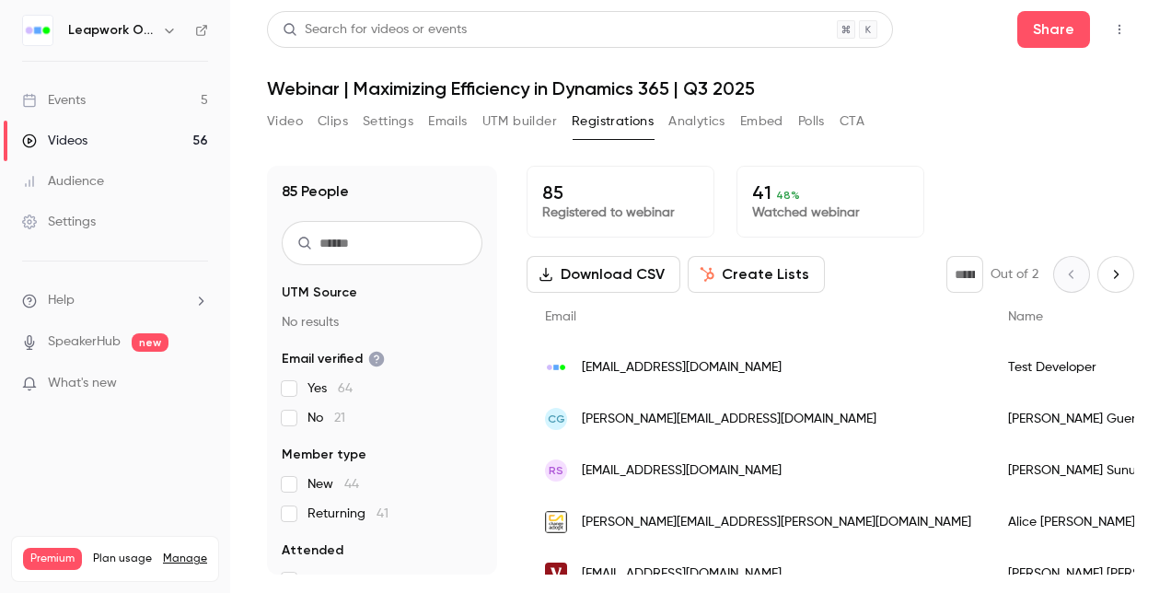
click at [633, 270] on button "Download CSV" at bounding box center [603, 274] width 154 height 37
click at [80, 98] on div "Events" at bounding box center [54, 100] width 64 height 18
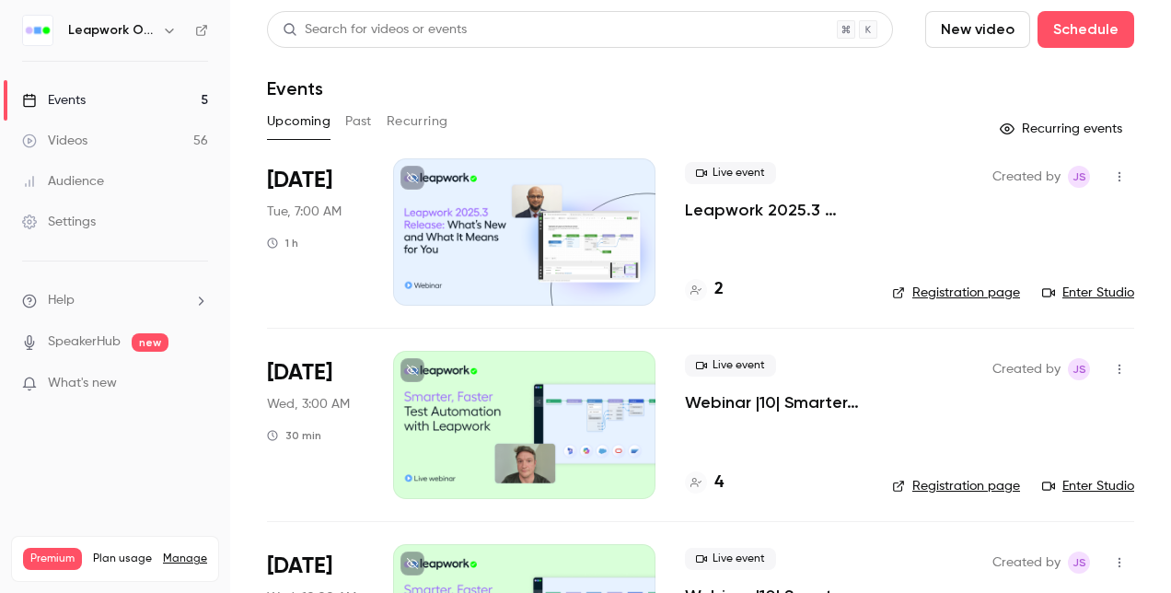
click at [358, 107] on div "Search for videos or events New video Schedule Events Upcoming Past Recurring R…" at bounding box center [700, 555] width 867 height 1088
click at [354, 110] on button "Past" at bounding box center [358, 121] width 27 height 29
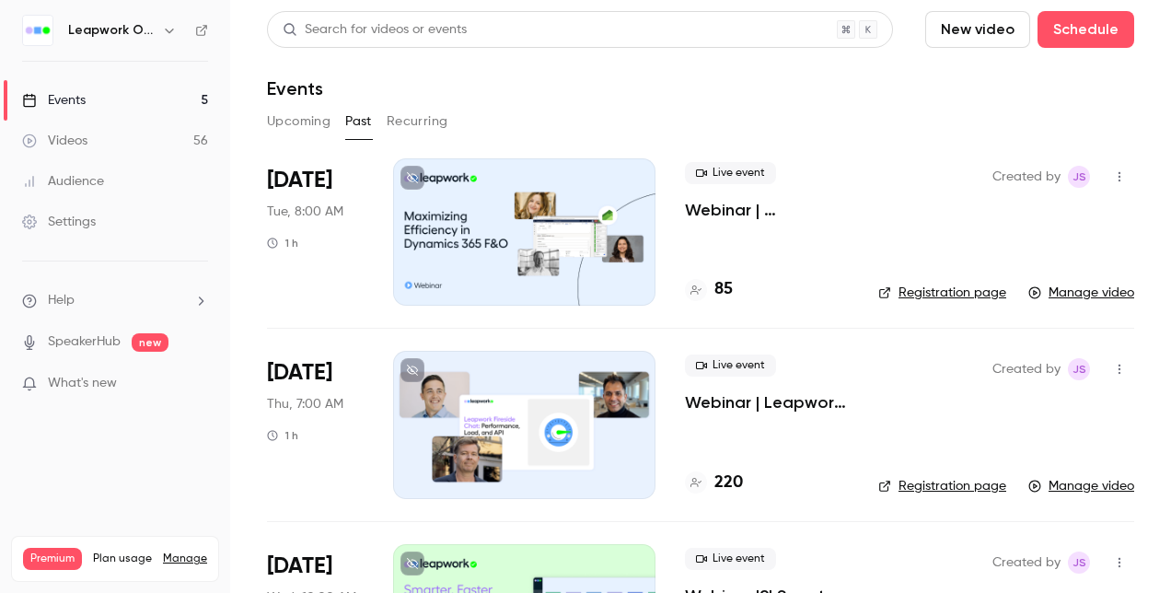
click at [933, 291] on link "Registration page" at bounding box center [942, 292] width 128 height 18
click at [492, 223] on div at bounding box center [524, 231] width 262 height 147
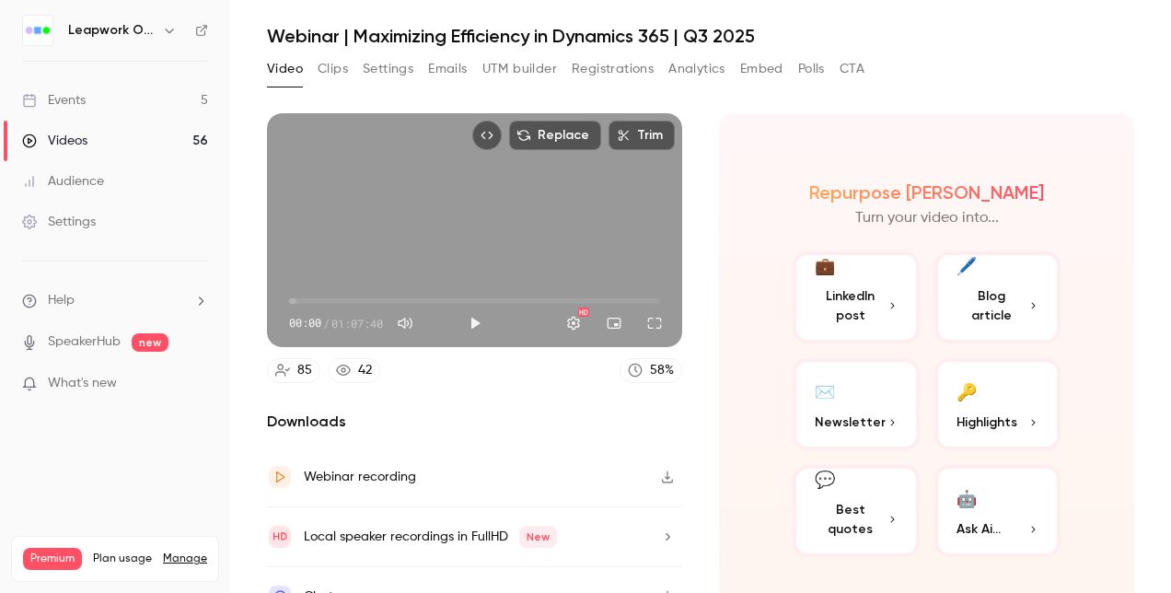
scroll to position [80, 0]
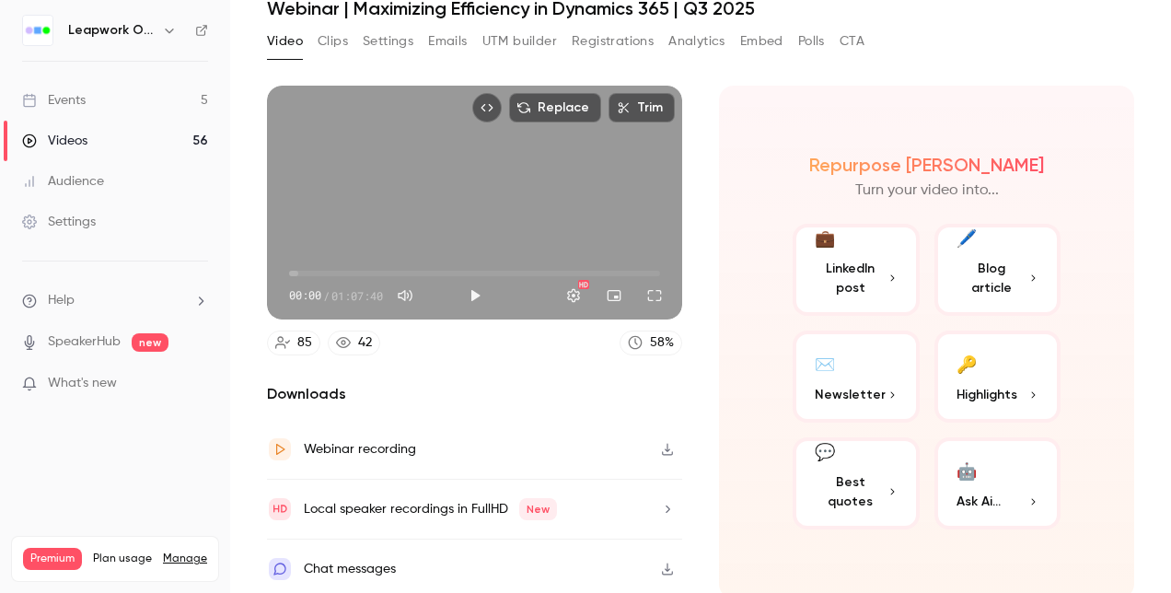
click at [387, 41] on button "Settings" at bounding box center [388, 41] width 51 height 29
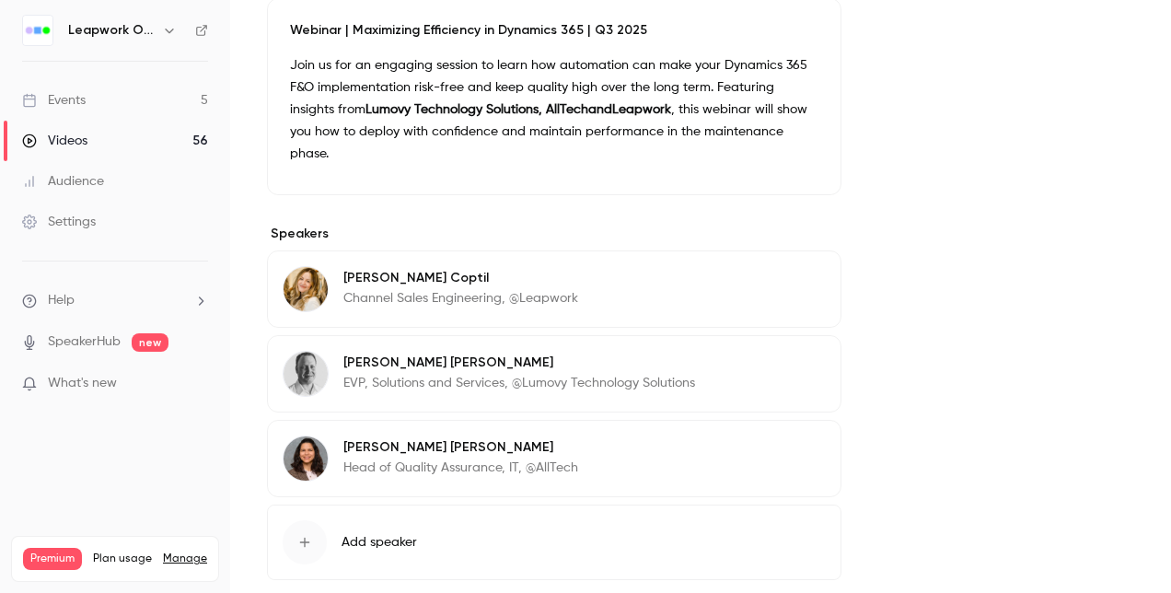
scroll to position [633, 0]
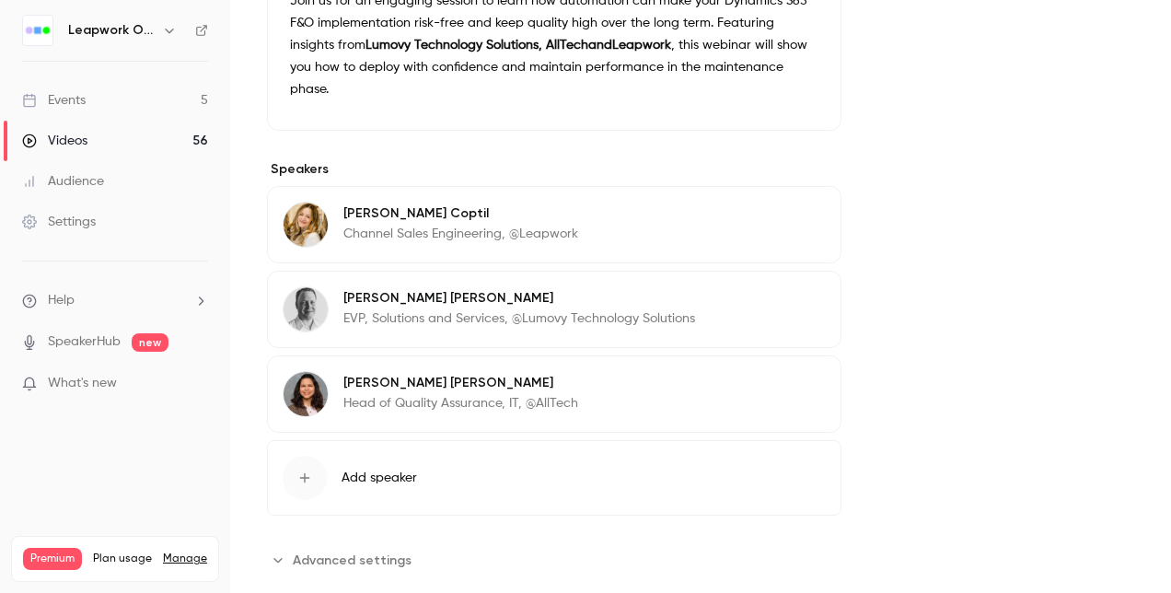
click at [291, 545] on button "Advanced settings" at bounding box center [345, 559] width 156 height 29
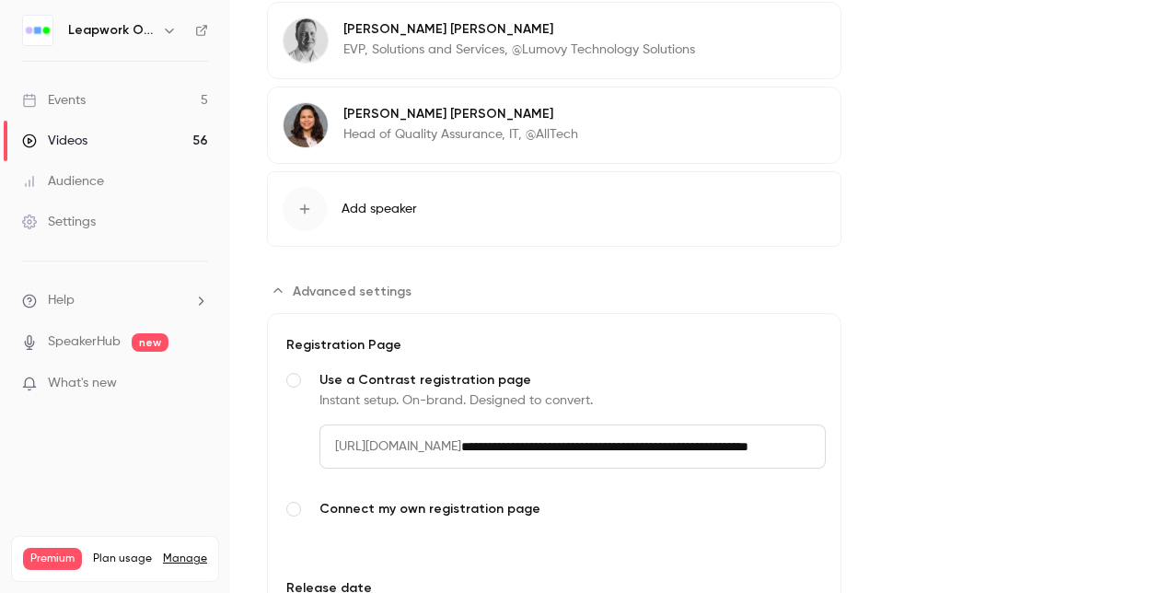
scroll to position [1001, 0]
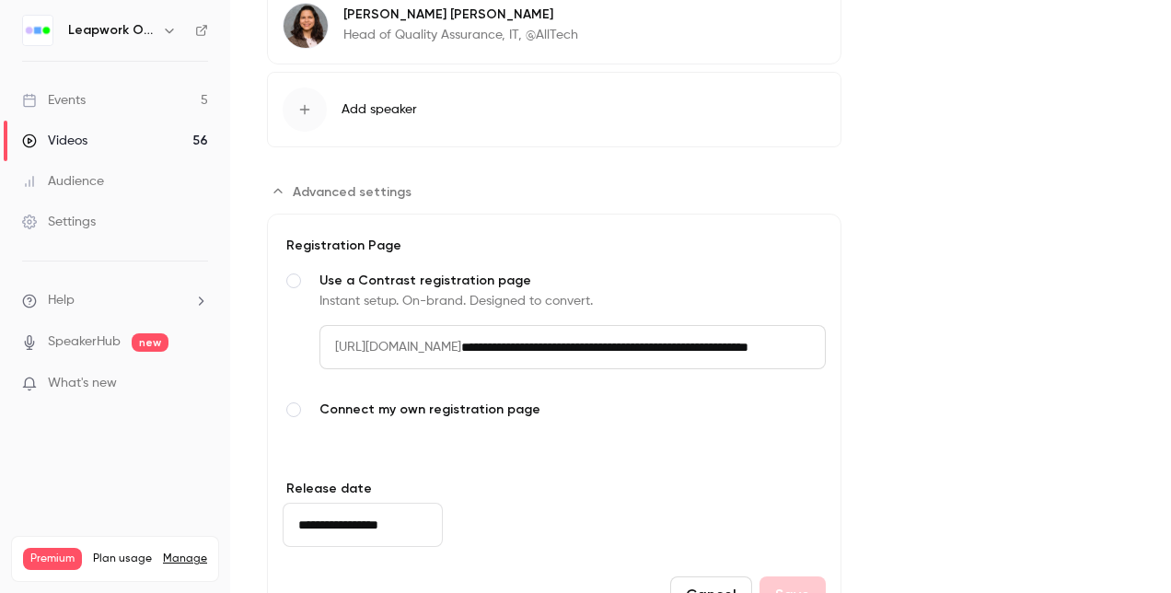
click at [651, 325] on input "**********" at bounding box center [643, 347] width 364 height 44
click at [710, 325] on input "**********" at bounding box center [643, 347] width 364 height 44
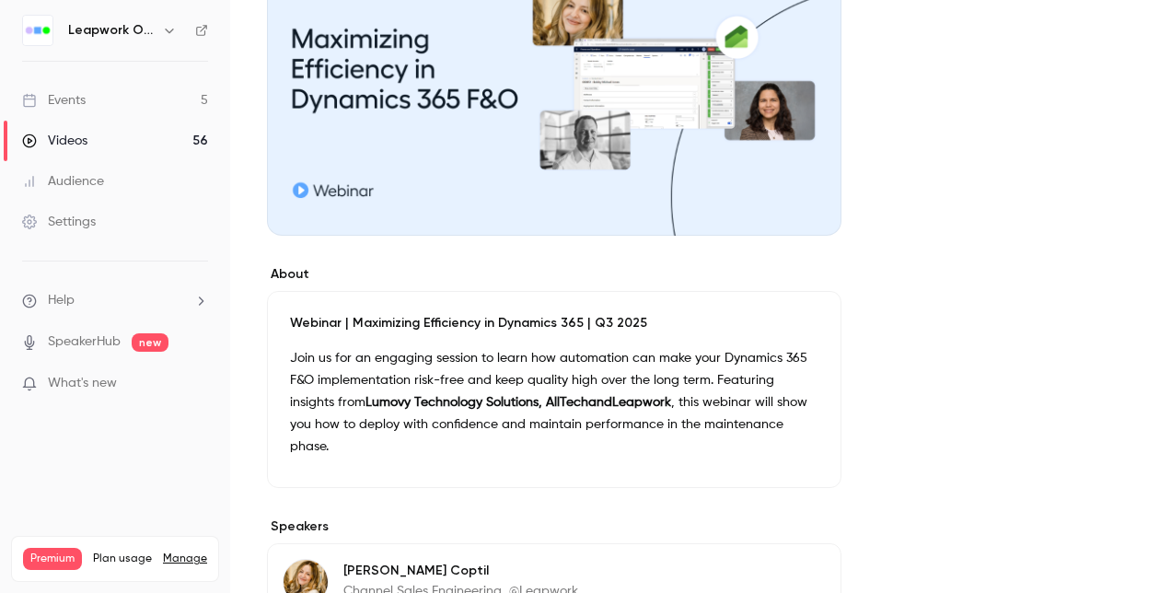
scroll to position [0, 0]
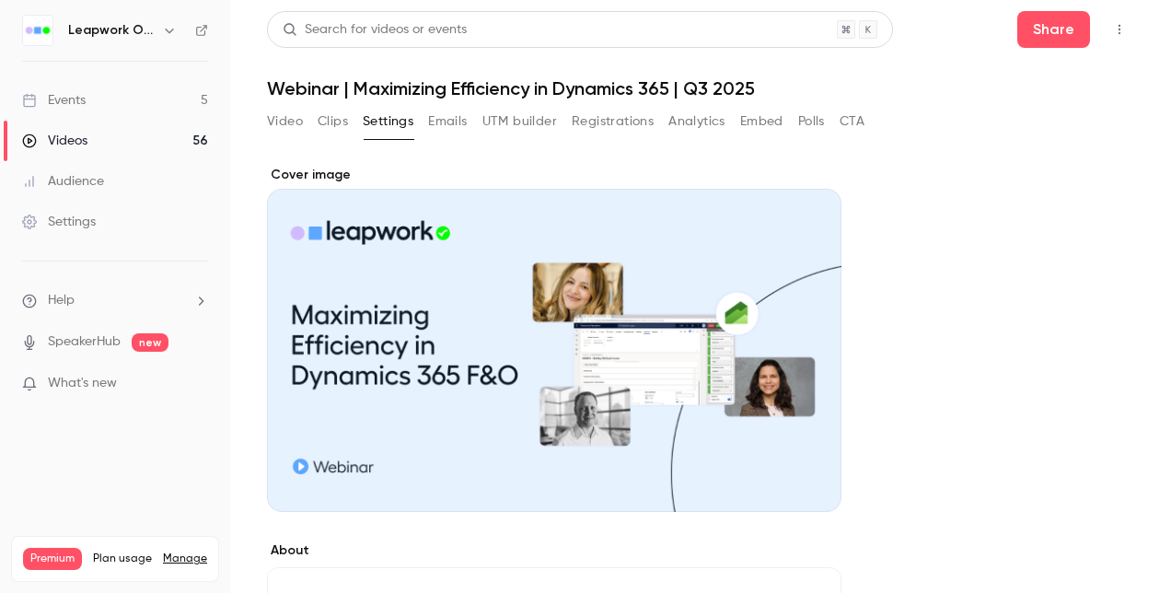
click at [412, 87] on h1 "Webinar | Maximizing Efficiency in Dynamics 365 | Q3 2025" at bounding box center [700, 88] width 867 height 22
click at [551, 87] on h1 "Webinar | Maximizing Efficiency in Dynamics 365 | Q3 2025" at bounding box center [700, 88] width 867 height 22
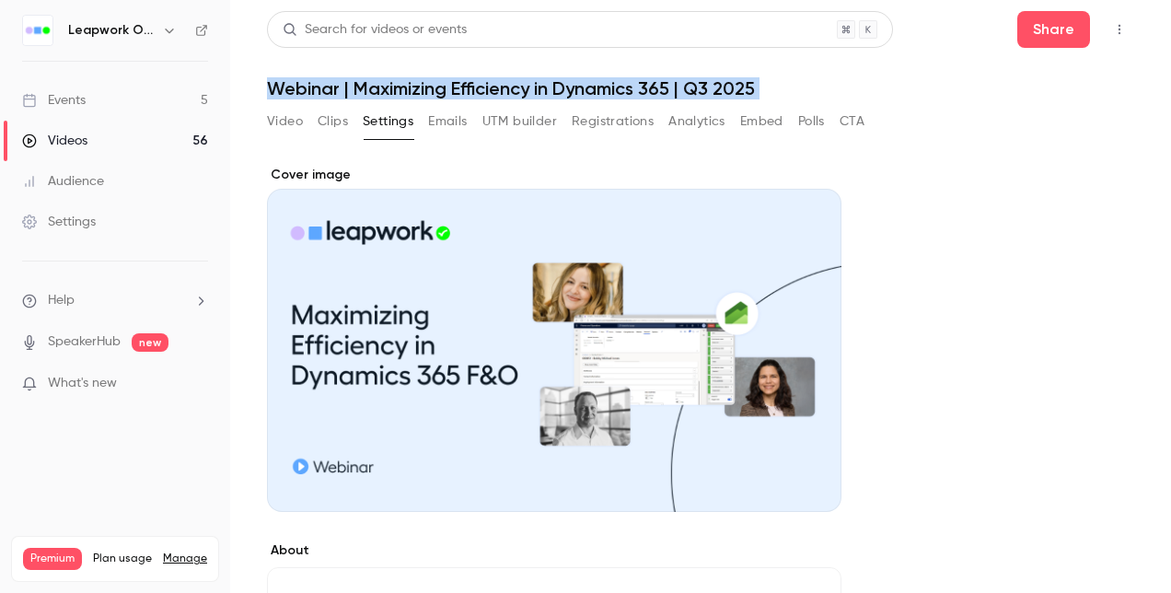
click at [551, 87] on h1 "Webinar | Maximizing Efficiency in Dynamics 365 | Q3 2025" at bounding box center [700, 88] width 867 height 22
drag, startPoint x: 551, startPoint y: 87, endPoint x: 825, endPoint y: 81, distance: 273.4
click at [825, 81] on h1 "Webinar | Maximizing Efficiency in Dynamics 365 | Q3 2025" at bounding box center [700, 88] width 867 height 22
click at [664, 90] on h1 "Webinar | Maximizing Efficiency in Dynamics 365 | Q3 2025" at bounding box center [700, 88] width 867 height 22
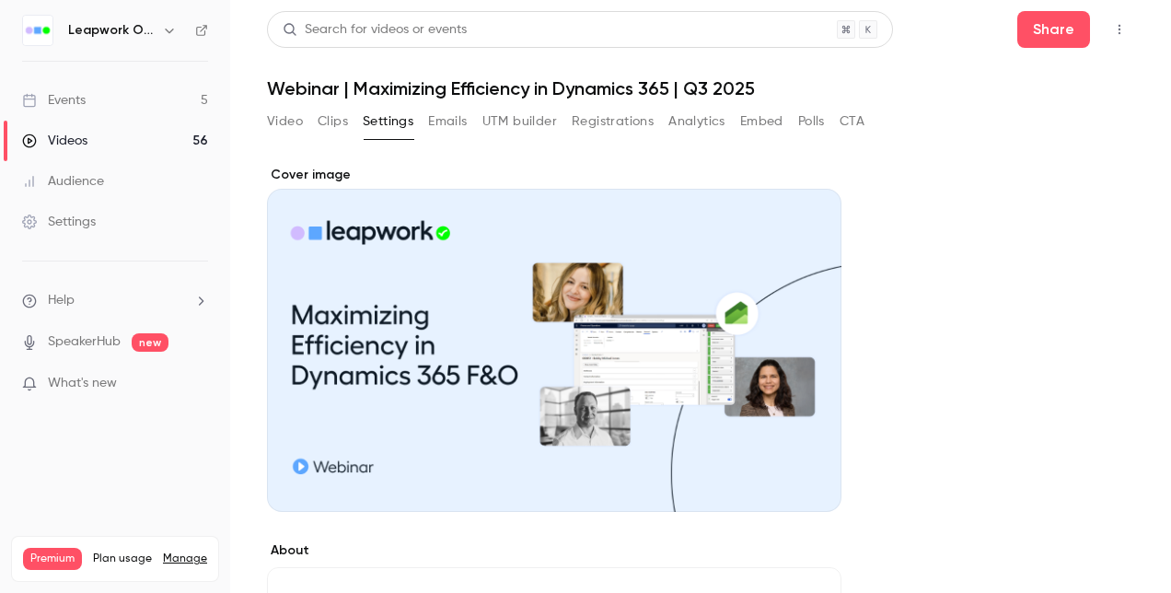
click at [676, 87] on h1 "Webinar | Maximizing Efficiency in Dynamics 365 | Q3 2025" at bounding box center [700, 88] width 867 height 22
click at [664, 87] on h1 "Webinar | Maximizing Efficiency in Dynamics 365 | Q3 2025" at bounding box center [700, 88] width 867 height 22
drag, startPoint x: 664, startPoint y: 87, endPoint x: 644, endPoint y: 89, distance: 20.4
click at [649, 89] on h1 "Webinar | Maximizing Efficiency in Dynamics 365 | Q3 2025" at bounding box center [700, 88] width 867 height 22
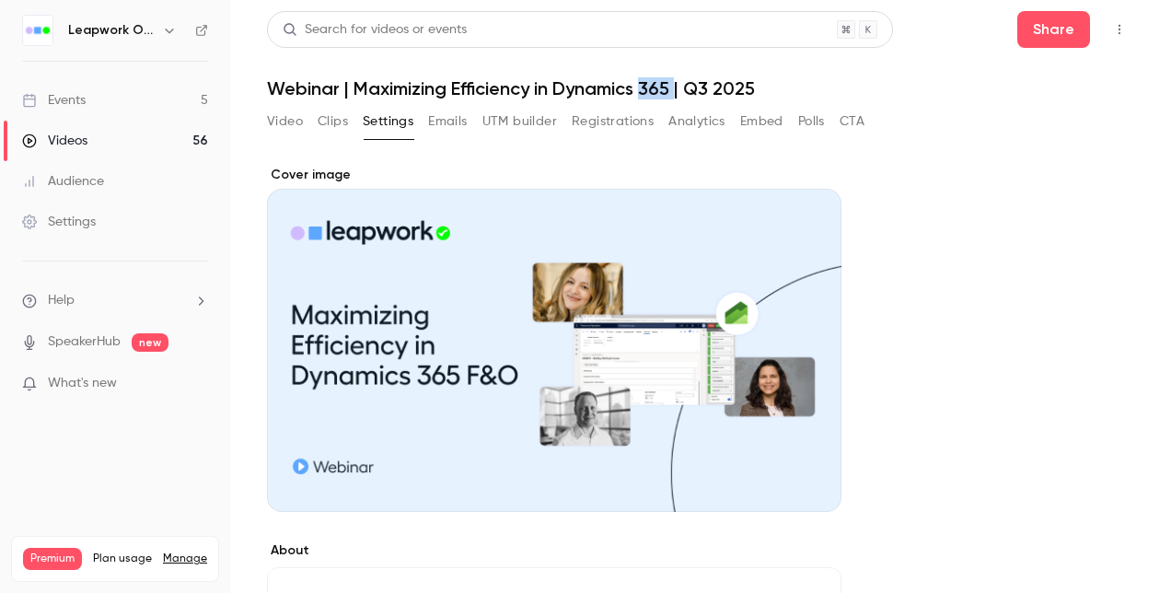
click at [670, 87] on h1 "Webinar | Maximizing Efficiency in Dynamics 365 | Q3 2025" at bounding box center [700, 88] width 867 height 22
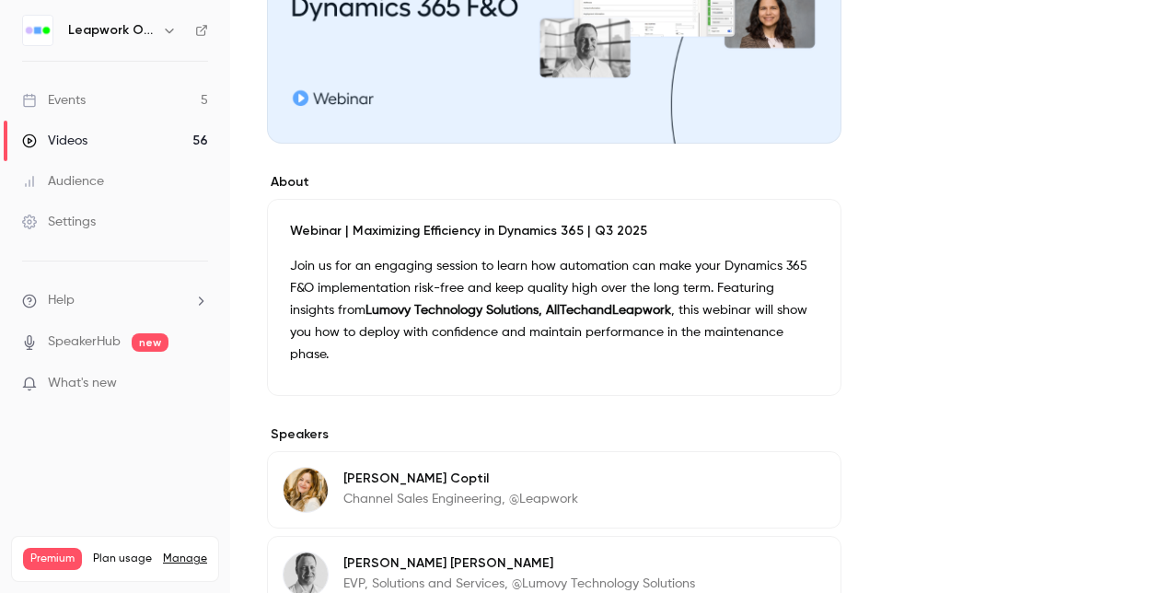
click at [381, 226] on p "Webinar | Maximizing Efficiency in Dynamics 365 | Q3 2025" at bounding box center [554, 231] width 528 height 18
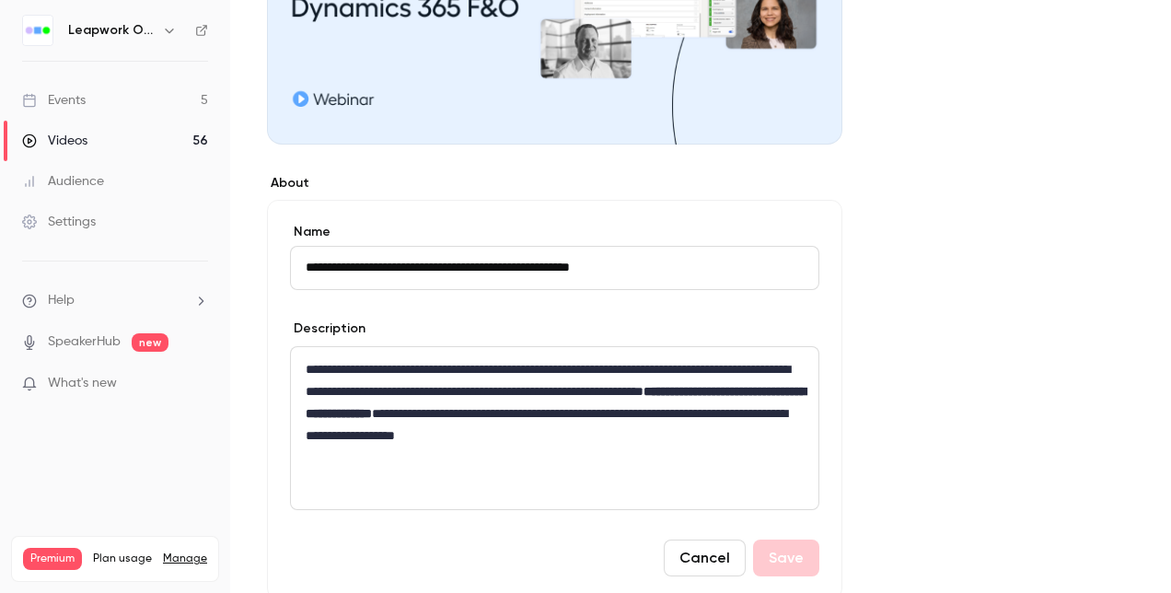
click at [592, 265] on input "**********" at bounding box center [554, 268] width 529 height 44
type input "**********"
click at [794, 561] on button "Save" at bounding box center [786, 557] width 66 height 37
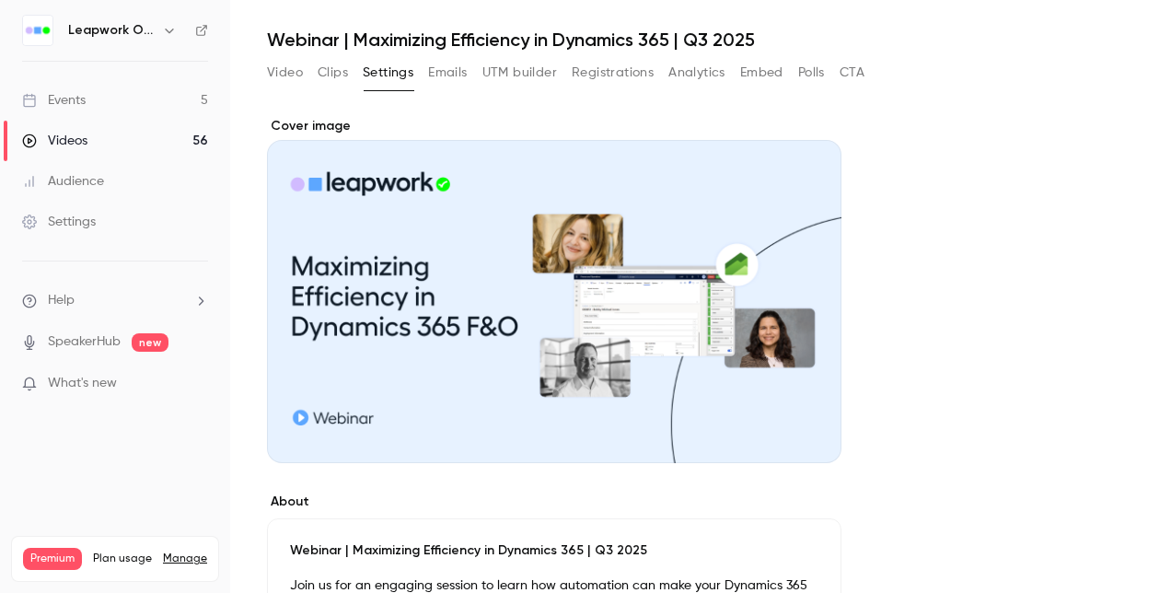
scroll to position [276, 0]
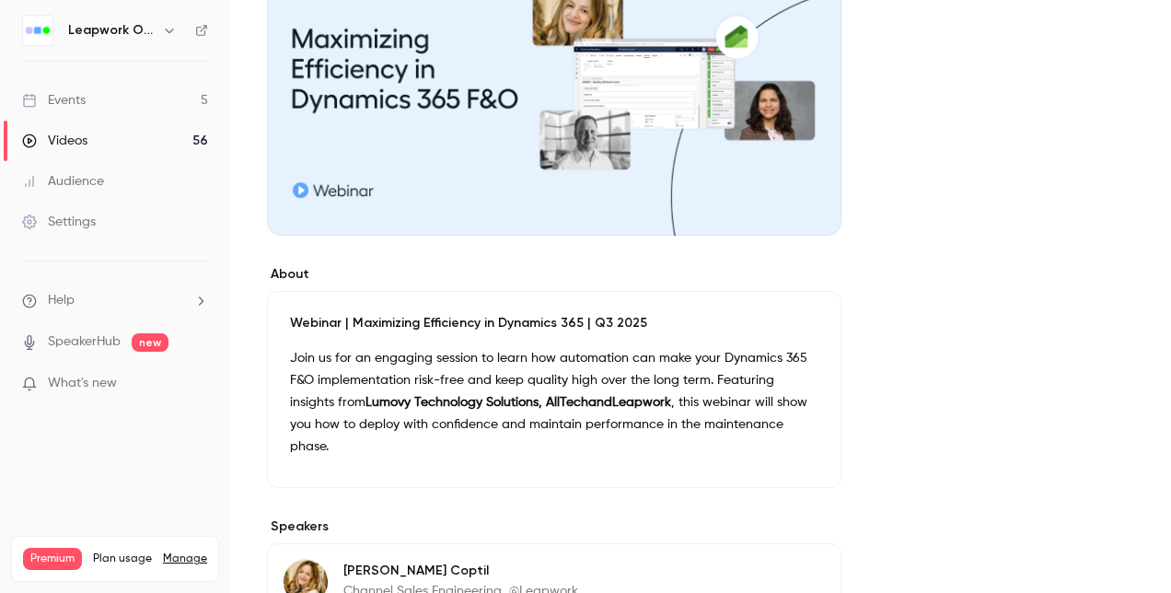
click at [506, 315] on p "Webinar | Maximizing Efficiency in Dynamics 365 | Q3 2025" at bounding box center [554, 323] width 528 height 18
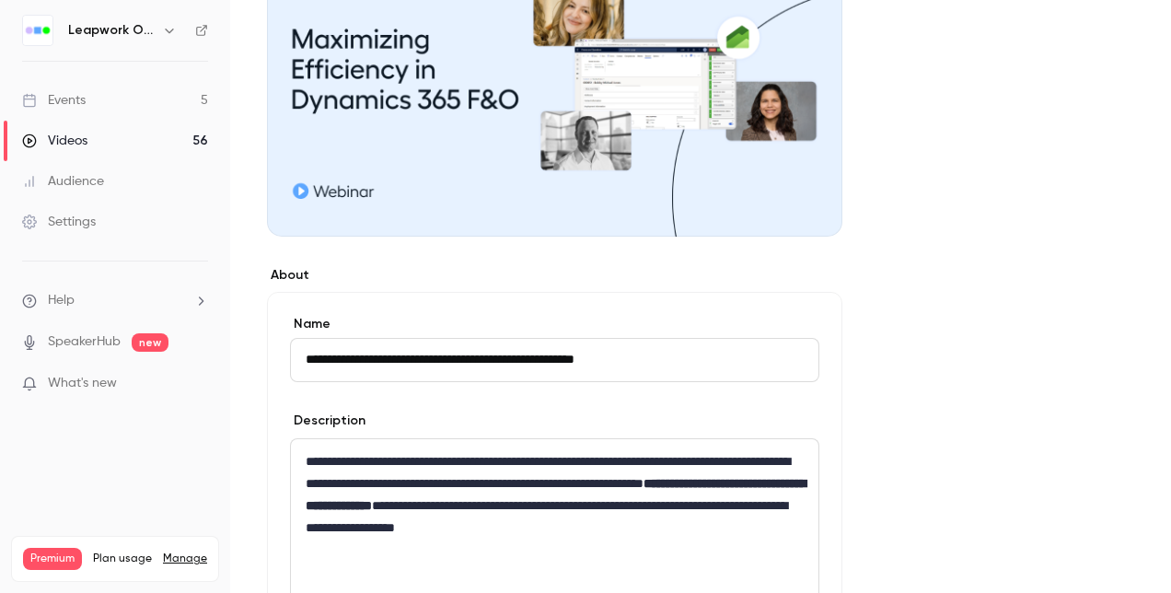
click at [606, 365] on input "**********" at bounding box center [554, 360] width 529 height 44
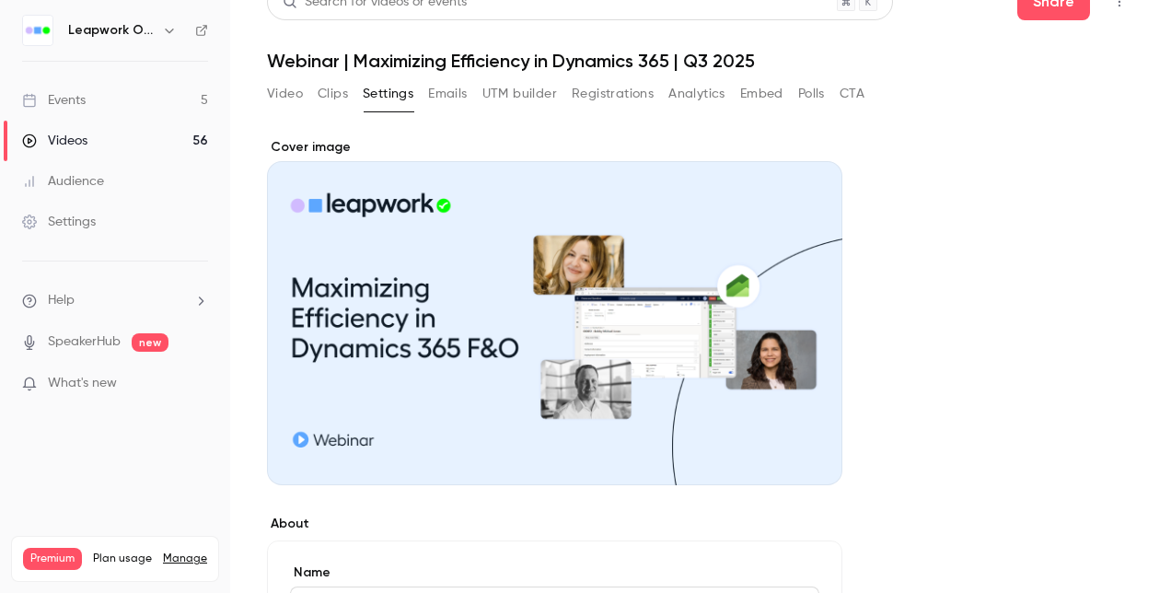
scroll to position [0, 0]
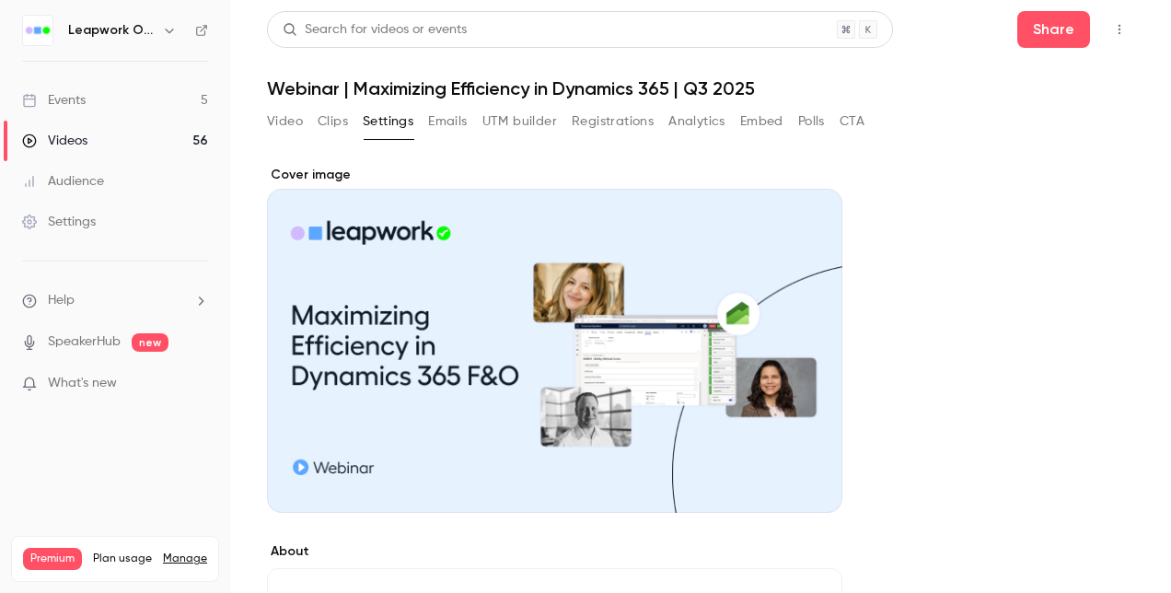
click at [808, 116] on button "Polls" at bounding box center [811, 121] width 27 height 29
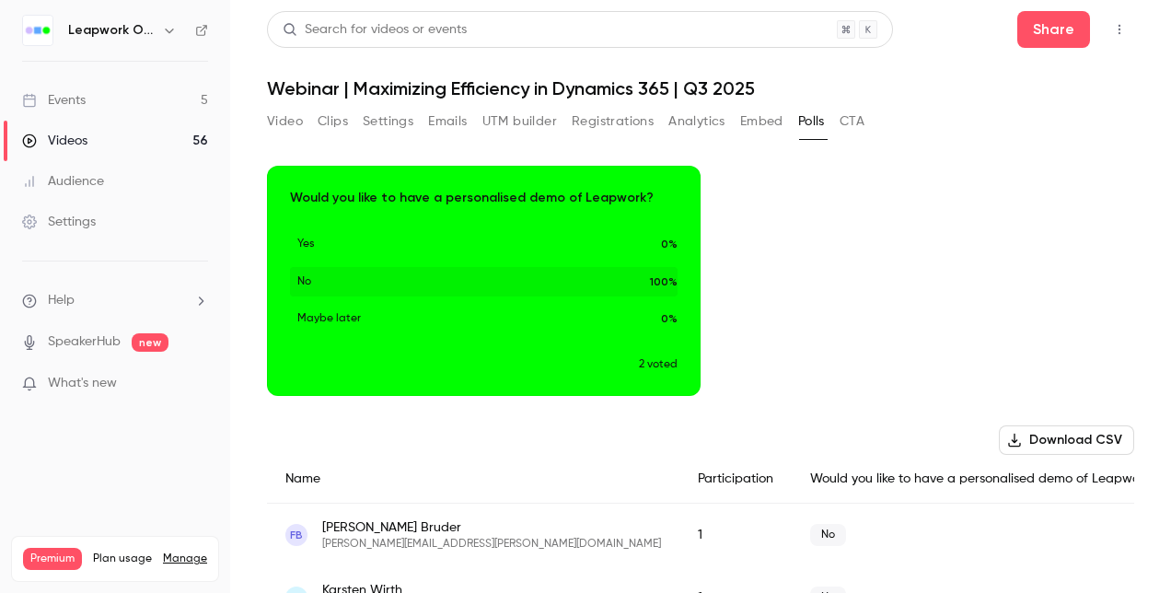
click at [1112, 28] on icon "Top Bar Actions" at bounding box center [1119, 29] width 15 height 13
click at [63, 96] on div at bounding box center [585, 296] width 1171 height 593
click at [66, 96] on div "Events" at bounding box center [54, 100] width 64 height 18
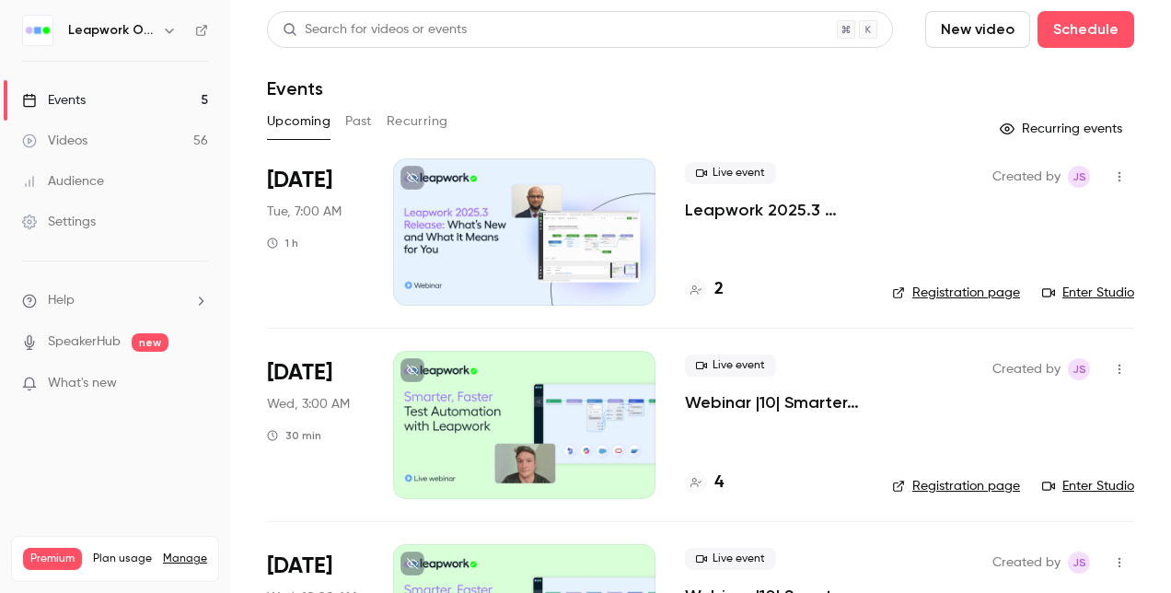
click at [352, 128] on button "Past" at bounding box center [358, 121] width 27 height 29
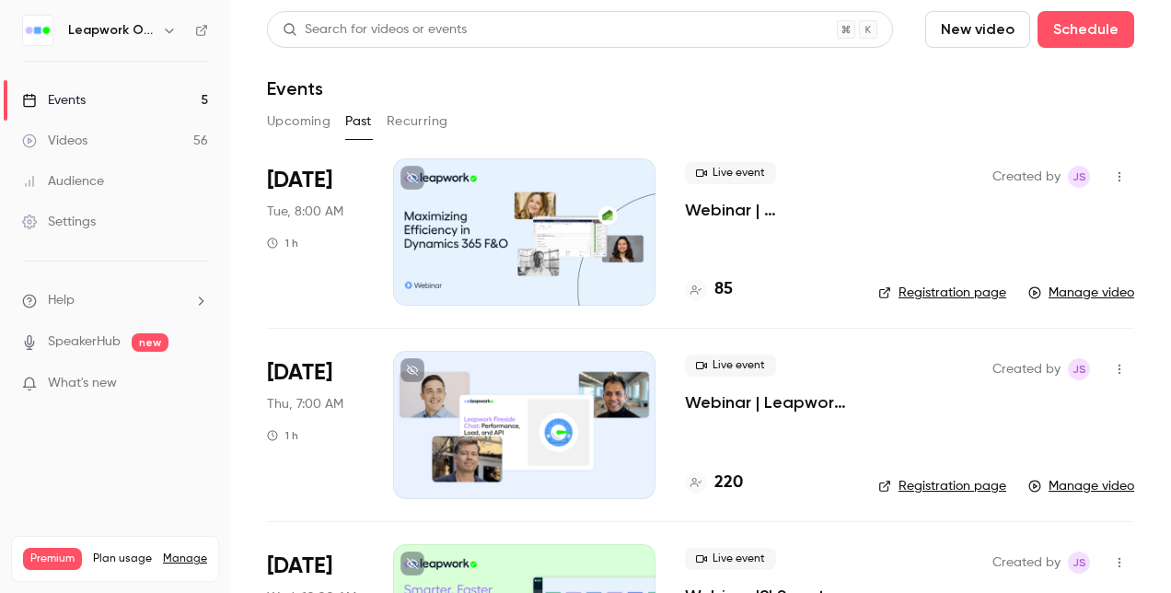
click at [759, 206] on p "Webinar | Maximizing Efficiency in Dynamics 365 | Q3 2025" at bounding box center [767, 210] width 164 height 22
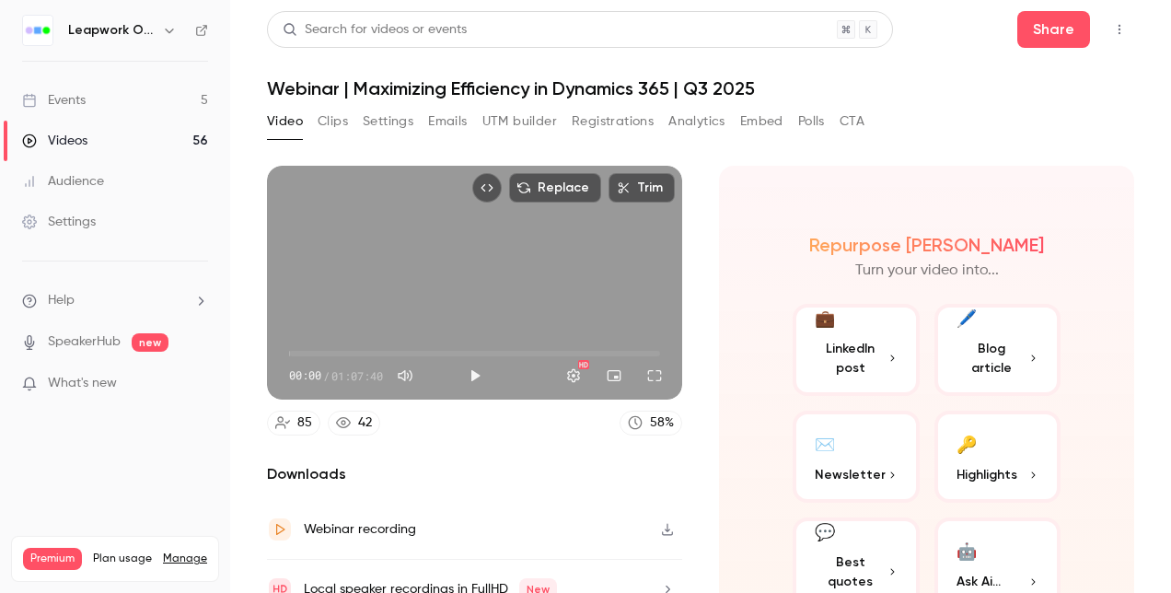
click at [693, 94] on h1 "Webinar | Maximizing Efficiency in Dynamics 365 | Q3 2025" at bounding box center [700, 88] width 867 height 22
click at [676, 87] on h1 "Webinar | Maximizing Efficiency in Dynamics 365 | Q3 2025" at bounding box center [700, 88] width 867 height 22
click at [687, 87] on h1 "Webinar | Maximizing Efficiency in Dynamics 365 | Q3 2025" at bounding box center [700, 88] width 867 height 22
click at [683, 86] on h1 "Webinar | Maximizing Efficiency in Dynamics 365 | Q3 2025" at bounding box center [700, 88] width 867 height 22
click at [672, 91] on h1 "Webinar | Maximizing Efficiency in Dynamics 365 | Q3 2025" at bounding box center [700, 88] width 867 height 22
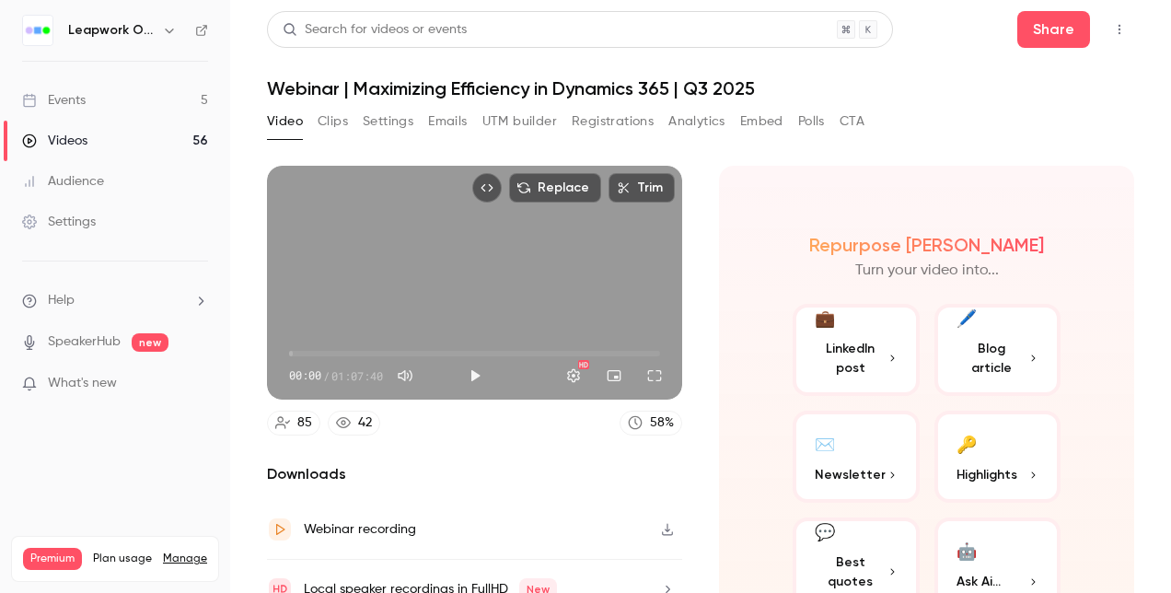
click at [675, 87] on h1 "Webinar | Maximizing Efficiency in Dynamics 365 | Q3 2025" at bounding box center [700, 88] width 867 height 22
click at [681, 84] on h1 "Webinar | Maximizing Efficiency in Dynamics 365 | Q3 2025" at bounding box center [700, 88] width 867 height 22
click at [671, 87] on h1 "Webinar | Maximizing Efficiency in Dynamics 365 | Q3 2025" at bounding box center [700, 88] width 867 height 22
click at [672, 87] on h1 "Webinar | Maximizing Efficiency in Dynamics 365 | Q3 2025" at bounding box center [700, 88] width 867 height 22
click at [633, 83] on h1 "Webinar | Maximizing Efficiency in Dynamics 365 | Q3 2025" at bounding box center [700, 88] width 867 height 22
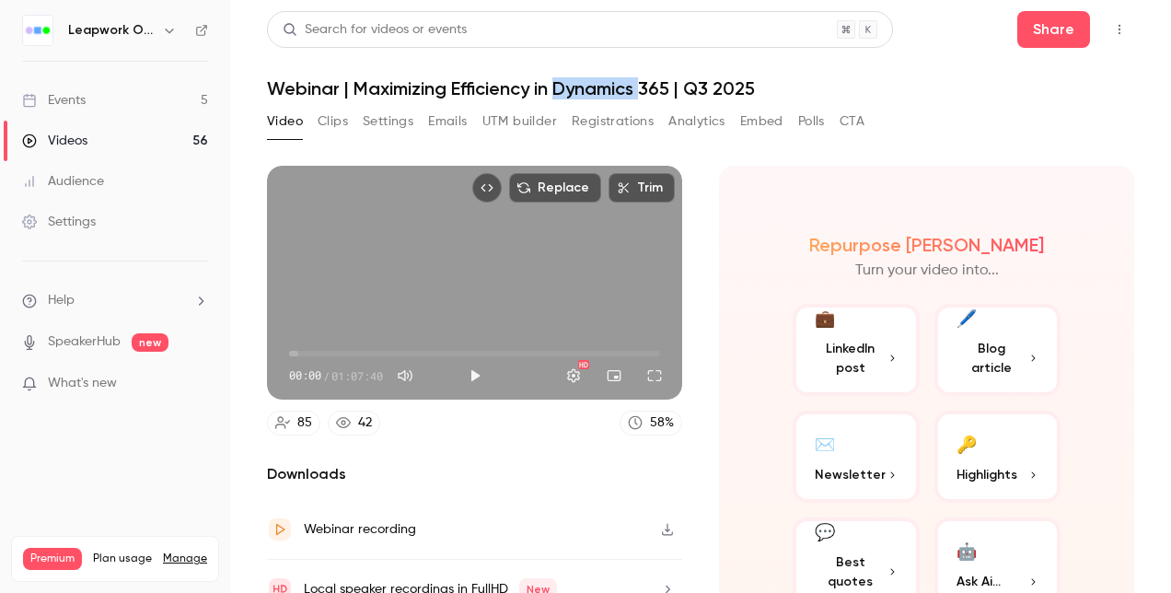
click at [633, 83] on h1 "Webinar | Maximizing Efficiency in Dynamics 365 | Q3 2025" at bounding box center [700, 88] width 867 height 22
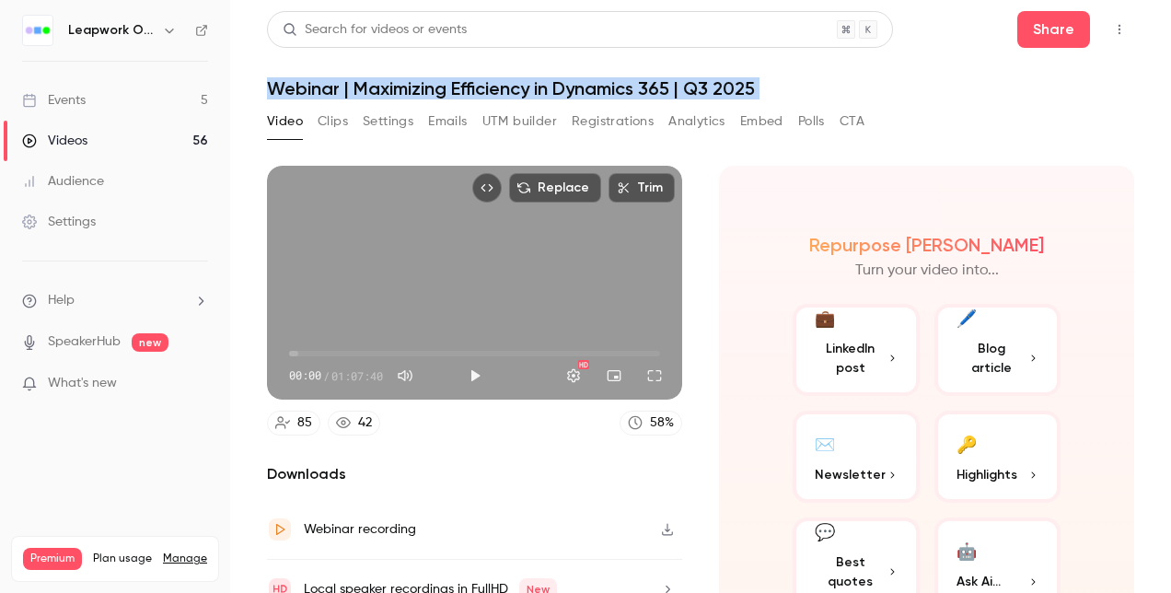
click at [633, 83] on h1 "Webinar | Maximizing Efficiency in Dynamics 365 | Q3 2025" at bounding box center [700, 88] width 867 height 22
copy div "Webinar | Maximizing Efficiency in Dynamics 365 | Q3 2025 Video Clips Settings …"
